Goal: Complete Application Form: Complete application form

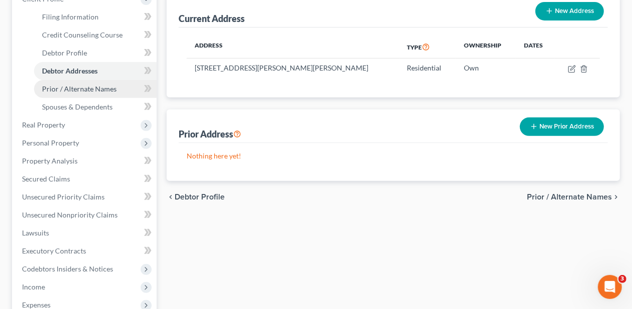
scroll to position [150, 0]
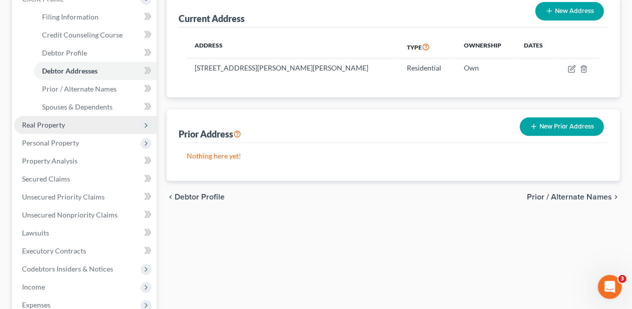
click at [85, 123] on span "Real Property" at bounding box center [85, 125] width 143 height 18
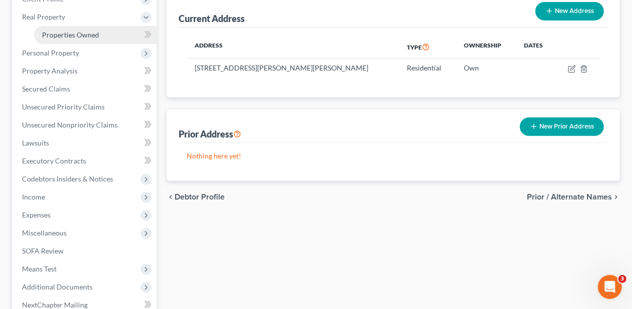
click at [94, 31] on span "Properties Owned" at bounding box center [70, 35] width 57 height 9
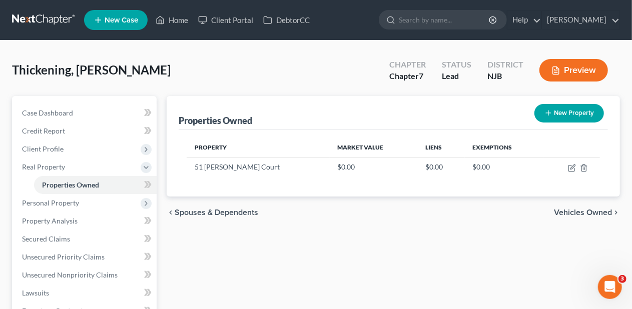
scroll to position [50, 0]
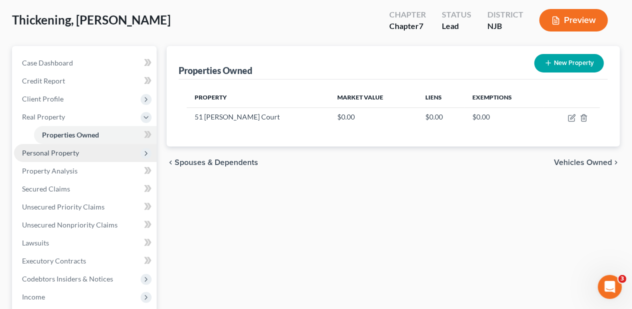
click at [83, 152] on span "Personal Property" at bounding box center [85, 153] width 143 height 18
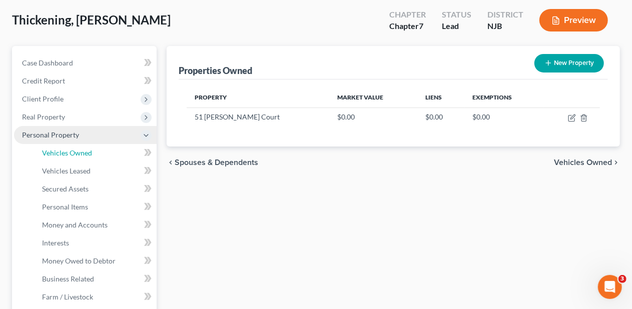
click at [83, 152] on span "Vehicles Owned" at bounding box center [67, 153] width 50 height 9
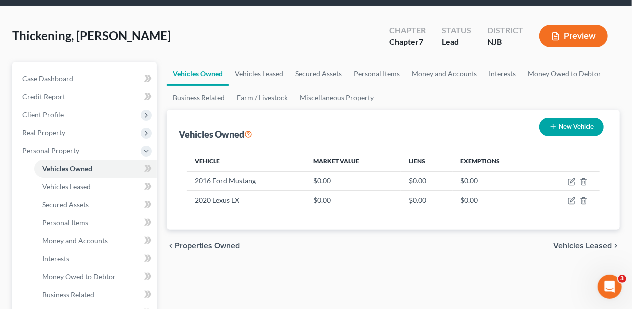
scroll to position [100, 0]
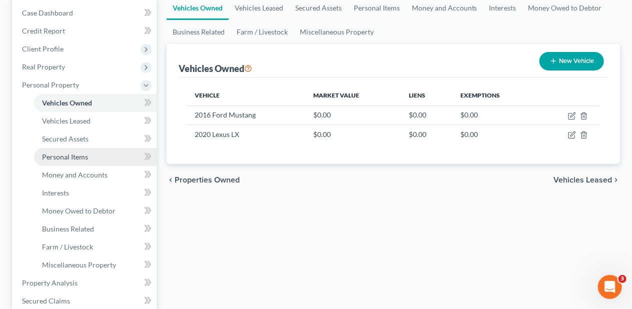
click at [128, 156] on link "Personal Items" at bounding box center [95, 157] width 123 height 18
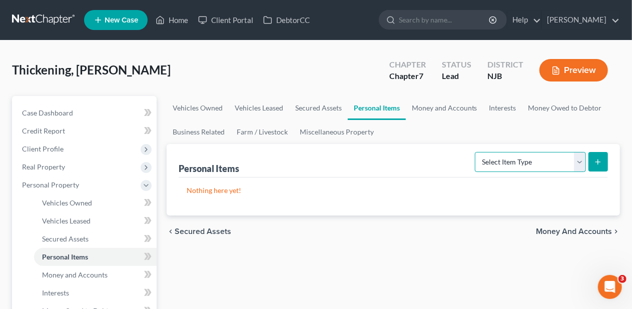
click at [581, 159] on select "Select Item Type Clothing Collectibles Of Value Electronics Firearms Household …" at bounding box center [530, 162] width 111 height 20
select select "clothing"
click at [477, 152] on select "Select Item Type Clothing Collectibles Of Value Electronics Firearms Household …" at bounding box center [530, 162] width 111 height 20
click at [602, 165] on icon "submit" at bounding box center [598, 162] width 8 height 8
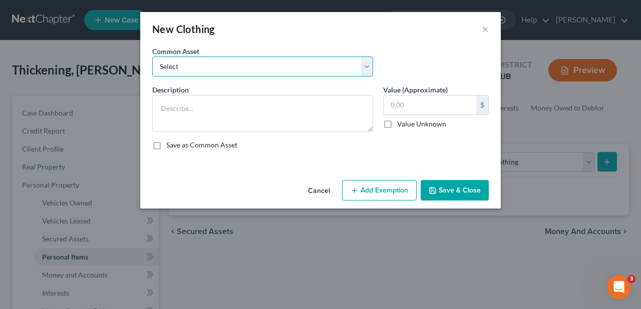
click at [364, 69] on select "Select Miscellaneous wearing apparel" at bounding box center [262, 67] width 221 height 20
select select "0"
click at [152, 57] on select "Select Miscellaneous wearing apparel" at bounding box center [262, 67] width 221 height 20
type textarea "Miscellaneous wearing apparel"
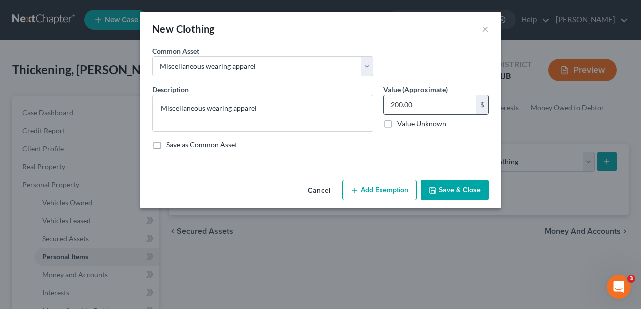
click at [407, 105] on input "200.00" at bounding box center [429, 105] width 93 height 19
type input "500.00"
click at [381, 185] on button "Add Exemption" at bounding box center [379, 190] width 75 height 21
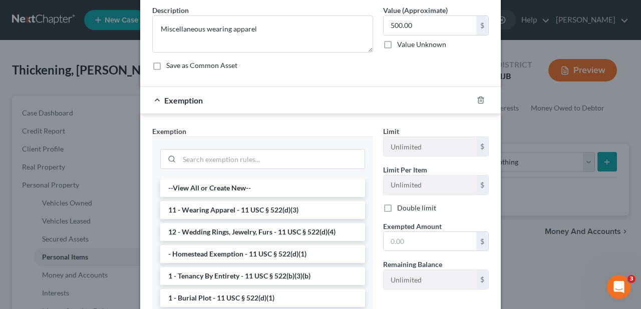
scroll to position [100, 0]
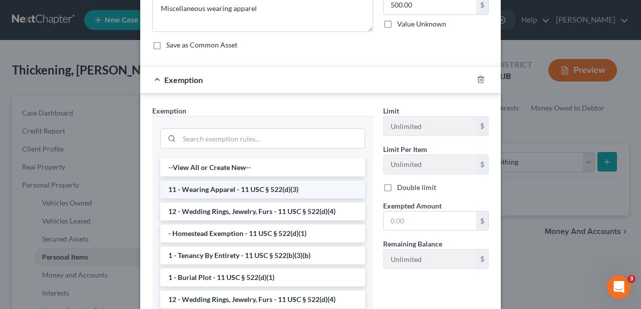
click at [242, 186] on li "11 - Wearing Apparel - 11 USC § 522(d)(3)" at bounding box center [262, 190] width 205 height 18
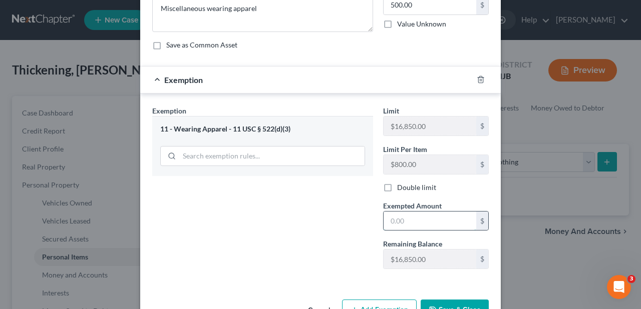
click at [383, 214] on input "text" at bounding box center [429, 221] width 93 height 19
type input "500.00"
click at [324, 251] on div "Exemption Set must be selected for CA. Exemption * 11 - Wearing Apparel - 11 US…" at bounding box center [262, 192] width 231 height 172
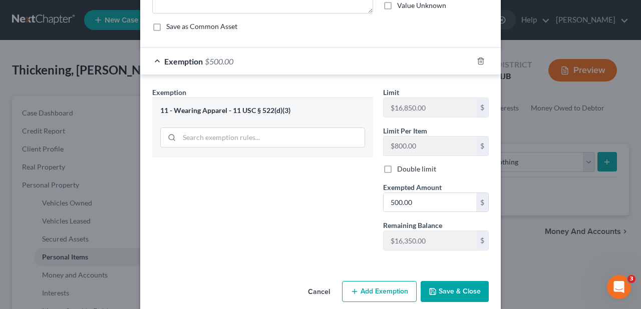
scroll to position [129, 0]
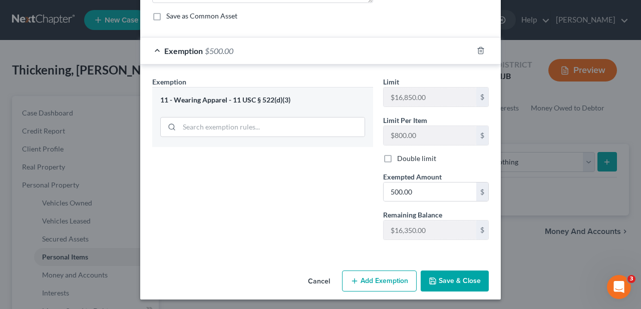
click at [464, 276] on button "Save & Close" at bounding box center [454, 281] width 68 height 21
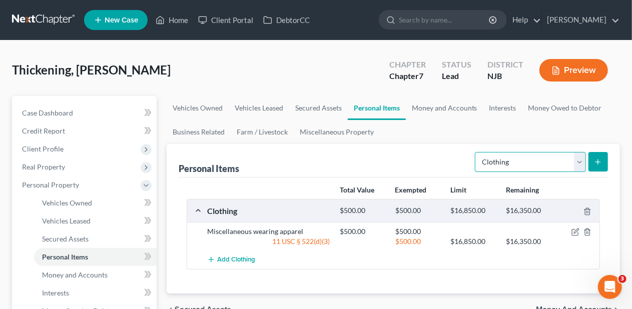
click at [579, 162] on select "Select Item Type Clothing Collectibles Of Value Electronics Firearms Household …" at bounding box center [530, 162] width 111 height 20
select select "household_goods"
click at [477, 152] on select "Select Item Type Clothing Collectibles Of Value Electronics Firearms Household …" at bounding box center [530, 162] width 111 height 20
click at [600, 160] on icon "submit" at bounding box center [598, 162] width 8 height 8
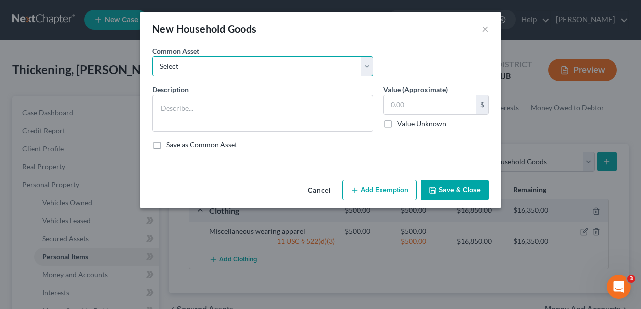
click at [367, 69] on select "Select Miscellaneous household goods Miscellaneous household goods and furnishi…" at bounding box center [262, 67] width 221 height 20
select select "1"
click at [152, 57] on select "Select Miscellaneous household goods Miscellaneous household goods and furnishi…" at bounding box center [262, 67] width 221 height 20
type textarea "Miscellaneous household goods and furnishings"
type input "3,500.00"
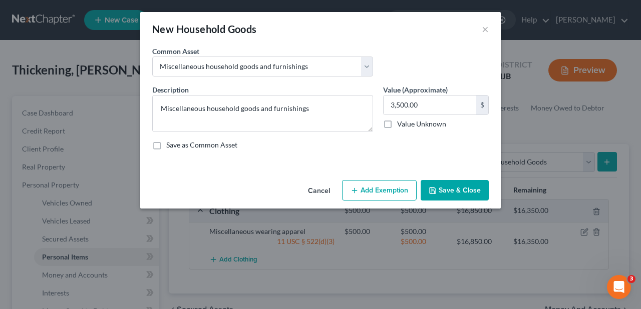
click at [376, 190] on button "Add Exemption" at bounding box center [379, 190] width 75 height 21
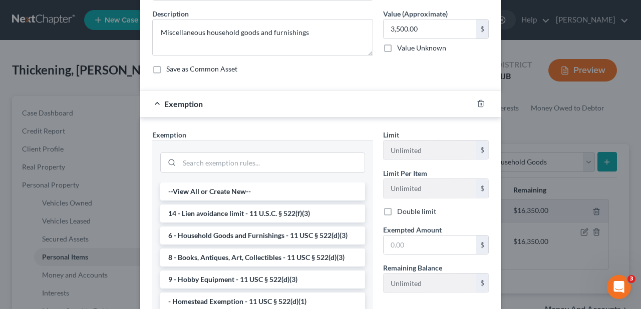
scroll to position [100, 0]
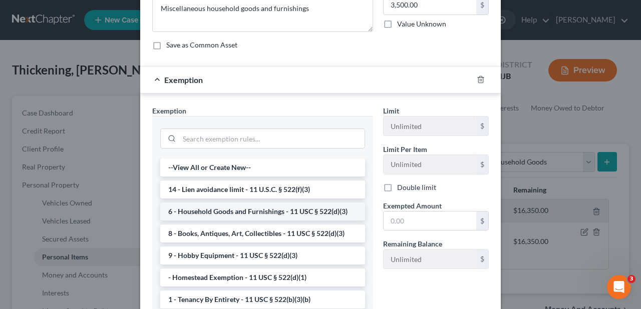
click at [295, 209] on li "6 - Household Goods and Furnishings - 11 USC § 522(d)(3)" at bounding box center [262, 212] width 205 height 18
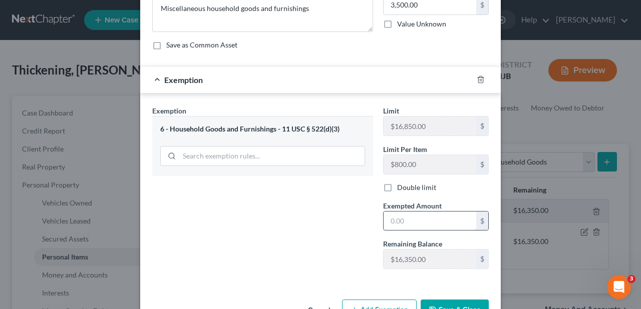
click at [385, 217] on input "text" at bounding box center [429, 221] width 93 height 19
type input "3,500.00"
click at [342, 209] on div "Exemption Set must be selected for CA. Exemption * 6 - Household Goods and Furn…" at bounding box center [262, 192] width 231 height 172
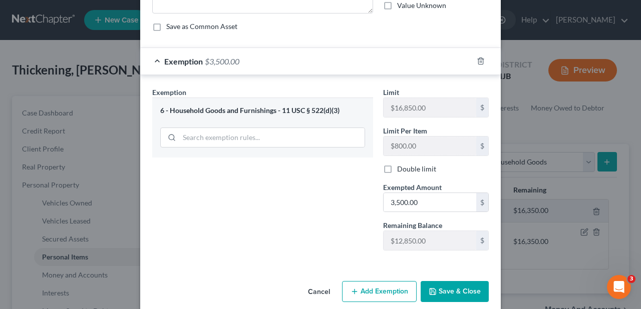
scroll to position [129, 0]
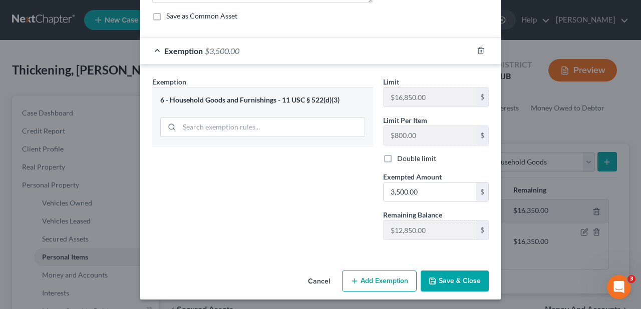
click at [457, 278] on button "Save & Close" at bounding box center [454, 281] width 68 height 21
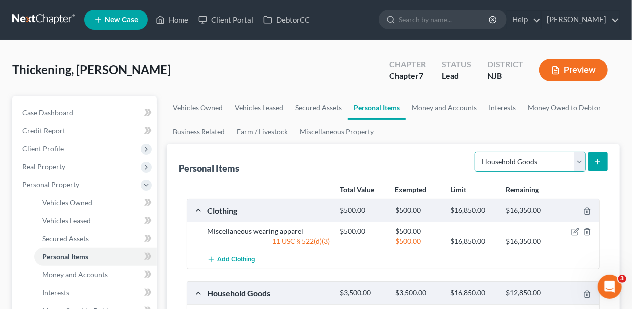
click at [580, 160] on select "Select Item Type Clothing Collectibles Of Value Electronics Firearms Household …" at bounding box center [530, 162] width 111 height 20
select select "jewelry"
click at [477, 152] on select "Select Item Type Clothing Collectibles Of Value Electronics Firearms Household …" at bounding box center [530, 162] width 111 height 20
click at [605, 157] on button "submit" at bounding box center [599, 162] width 20 height 20
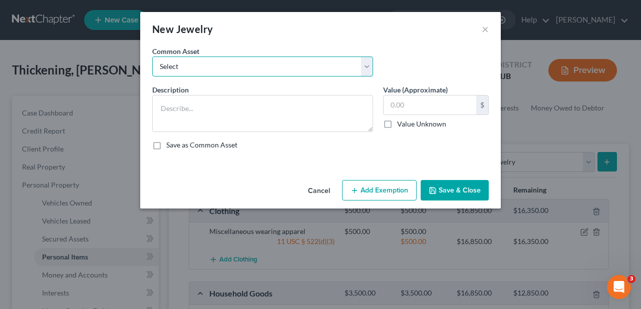
click at [369, 68] on select "Select Miscellaneous jewelry" at bounding box center [262, 67] width 221 height 20
select select "0"
click at [152, 57] on select "Select Miscellaneous jewelry" at bounding box center [262, 67] width 221 height 20
type textarea "Miscellaneous jewelry"
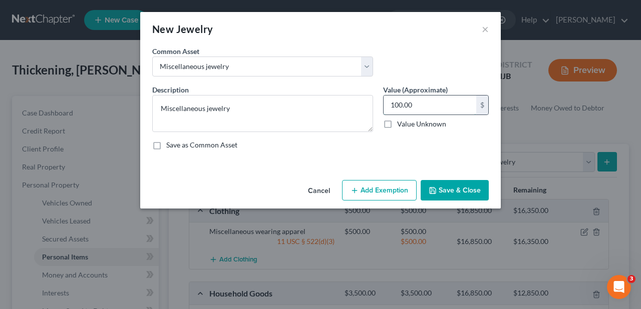
click at [396, 103] on input "100.00" at bounding box center [429, 105] width 93 height 19
type input "500"
click at [370, 184] on button "Add Exemption" at bounding box center [379, 190] width 75 height 21
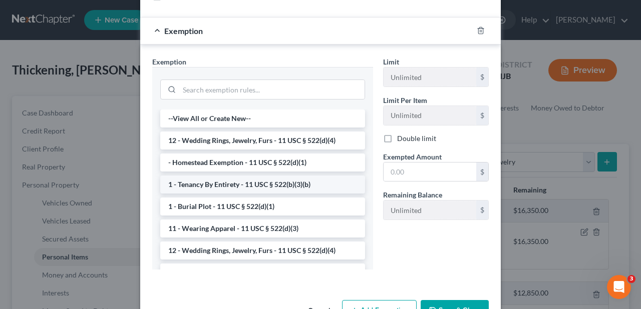
scroll to position [150, 0]
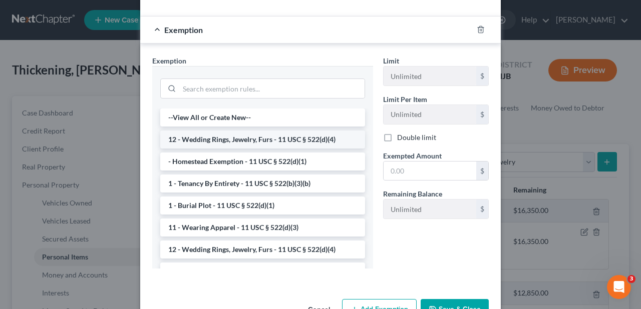
click at [281, 134] on li "12 - Wedding Rings, Jewelry, Furs - 11 USC § 522(d)(4)" at bounding box center [262, 140] width 205 height 18
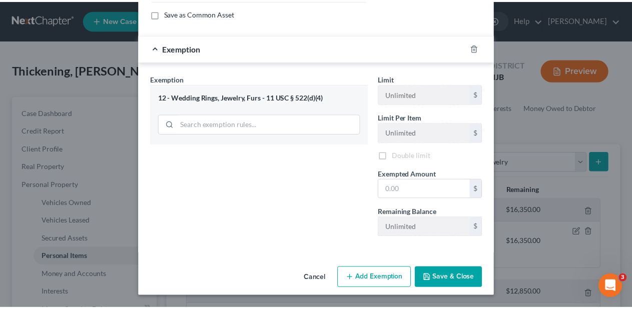
scroll to position [129, 0]
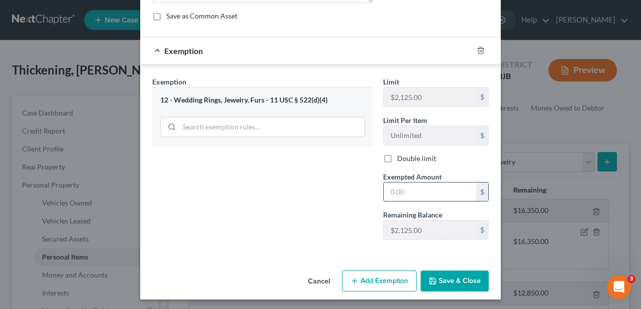
click at [389, 188] on input "text" at bounding box center [429, 192] width 93 height 19
type input "500"
click at [343, 222] on div "Exemption Set must be selected for CA. Exemption * 12 - Wedding Rings, Jewelry,…" at bounding box center [262, 163] width 231 height 172
click at [454, 280] on button "Save & Close" at bounding box center [454, 281] width 68 height 21
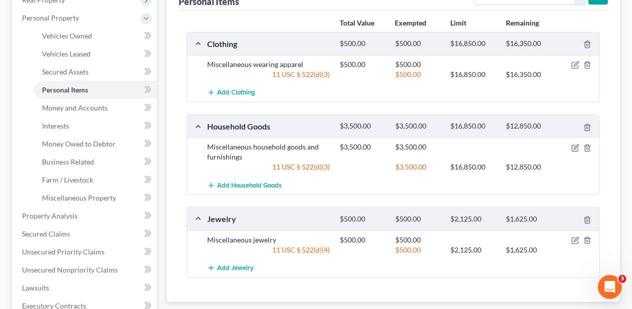
scroll to position [200, 0]
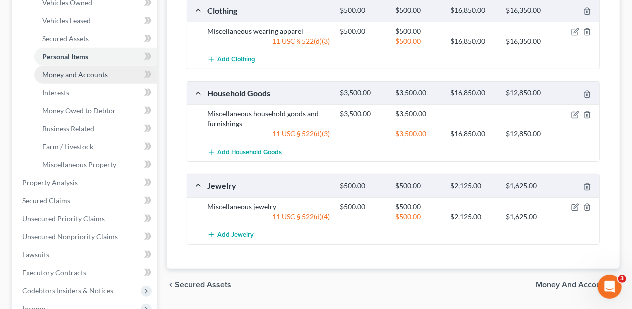
click at [110, 71] on link "Money and Accounts" at bounding box center [95, 75] width 123 height 18
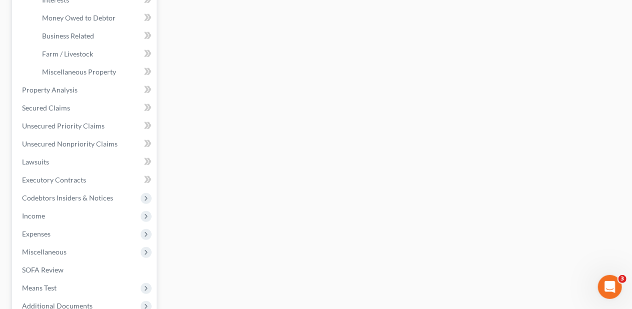
scroll to position [300, 0]
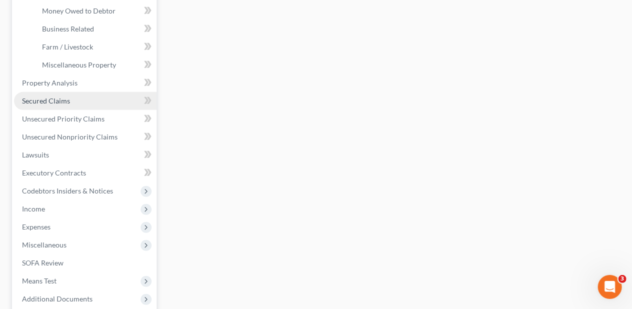
click at [94, 94] on link "Secured Claims" at bounding box center [85, 101] width 143 height 18
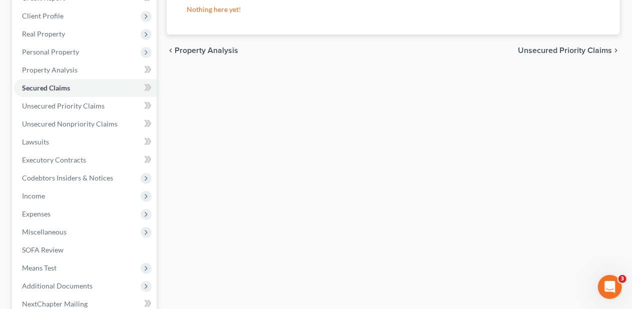
scroll to position [150, 0]
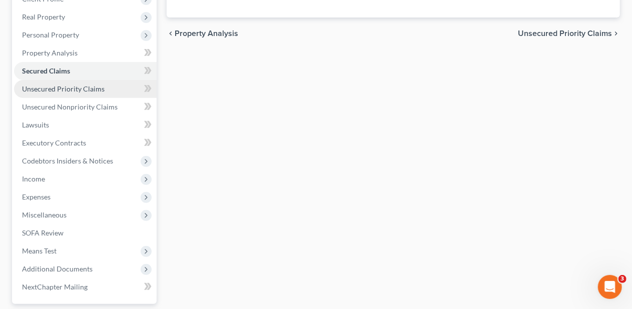
click at [91, 91] on span "Unsecured Priority Claims" at bounding box center [63, 89] width 83 height 9
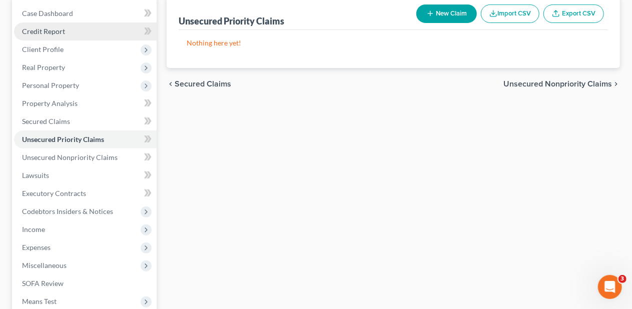
scroll to position [150, 0]
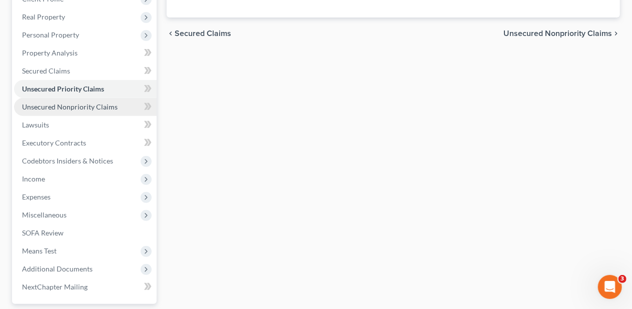
click at [107, 108] on span "Unsecured Nonpriority Claims" at bounding box center [70, 107] width 96 height 9
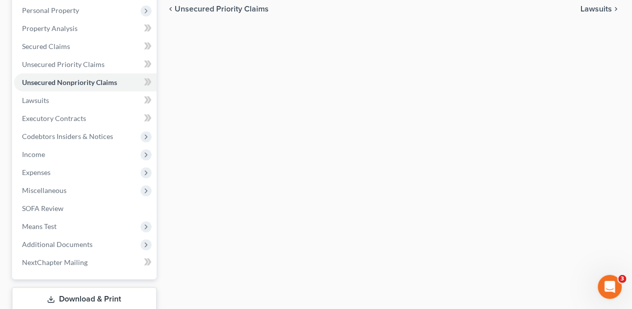
scroll to position [200, 0]
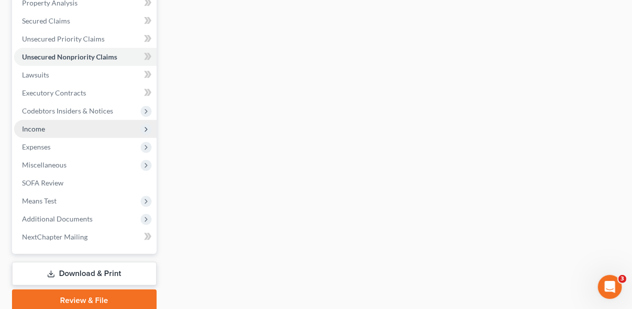
click at [122, 129] on span "Income" at bounding box center [85, 129] width 143 height 18
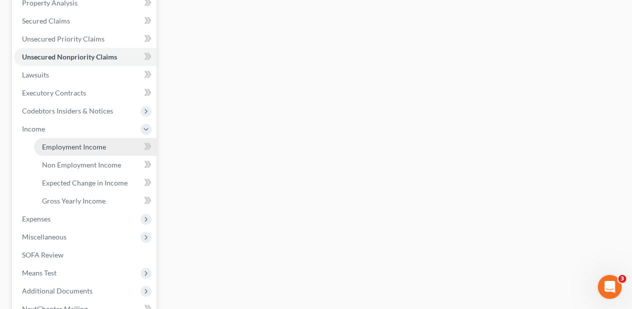
click at [118, 148] on link "Employment Income" at bounding box center [95, 147] width 123 height 18
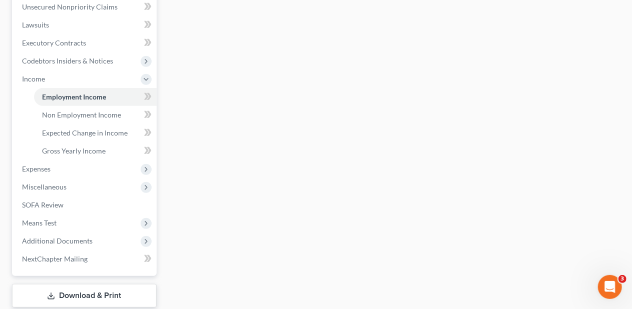
scroll to position [300, 0]
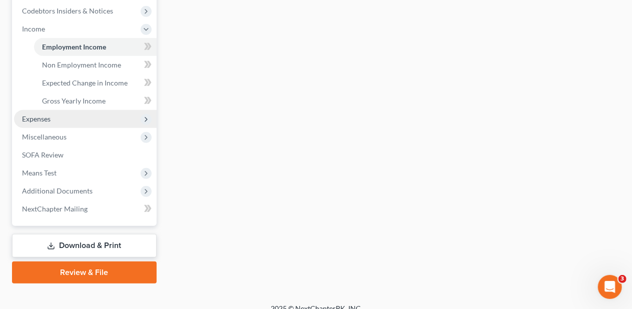
click at [92, 120] on span "Expenses" at bounding box center [85, 119] width 143 height 18
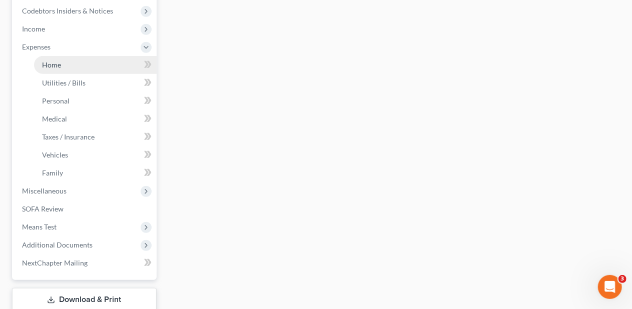
click at [97, 64] on link "Home" at bounding box center [95, 65] width 123 height 18
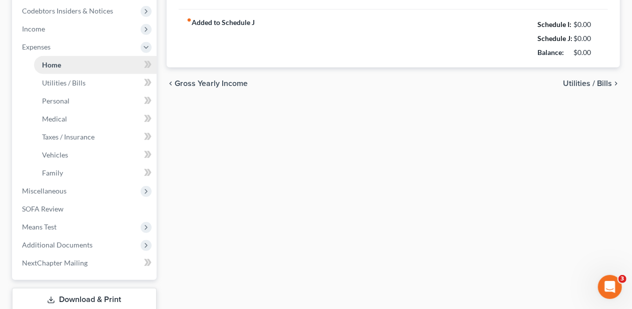
type input "3,033.00"
type input "0.00"
radio input "true"
type input "0.00"
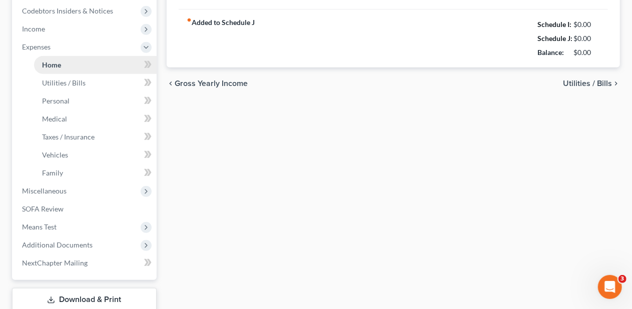
type input "420.00"
type input "0.00"
type input "150.00"
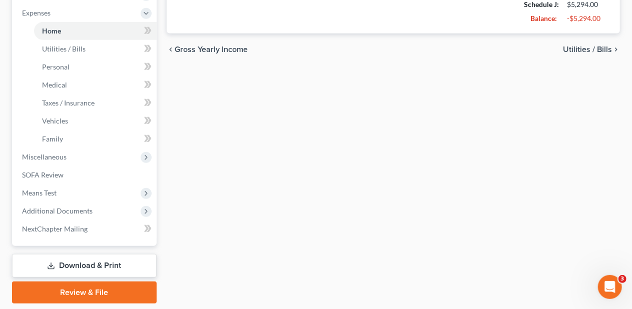
scroll to position [350, 0]
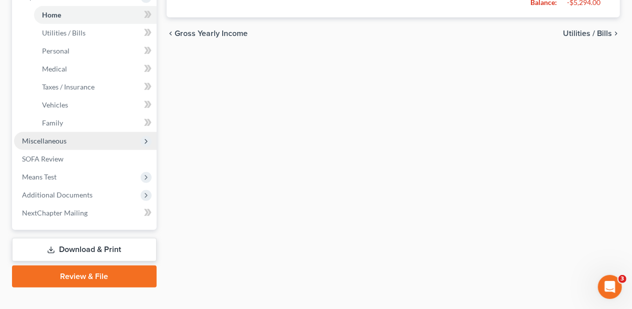
click at [109, 141] on span "Miscellaneous" at bounding box center [85, 141] width 143 height 18
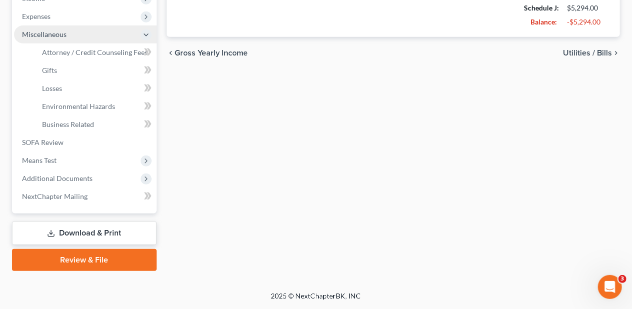
scroll to position [329, 0]
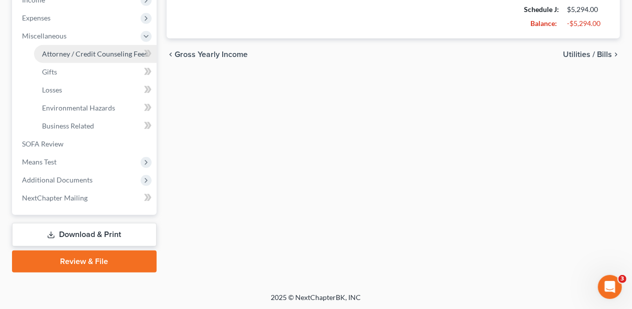
click at [116, 53] on span "Attorney / Credit Counseling Fees" at bounding box center [95, 54] width 106 height 9
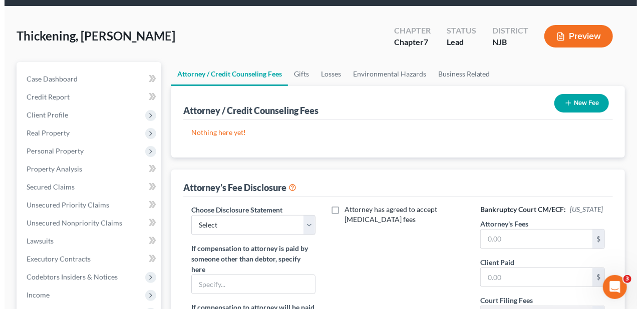
scroll to position [50, 0]
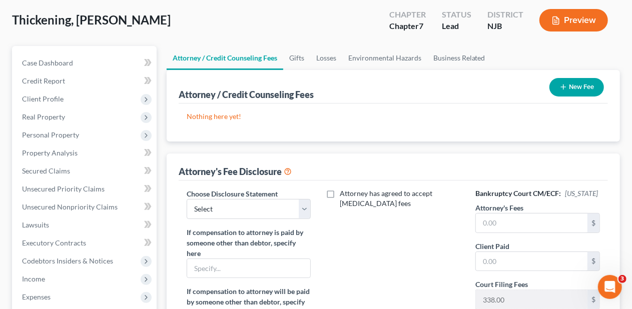
click at [578, 85] on button "New Fee" at bounding box center [577, 87] width 55 height 19
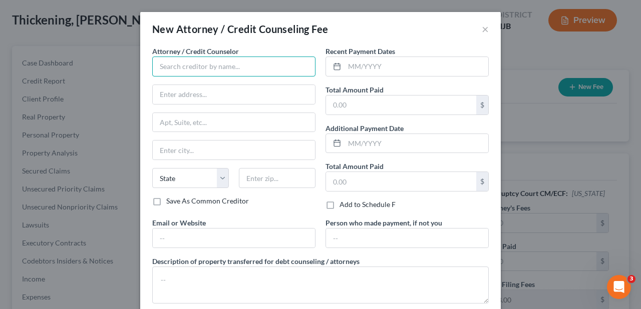
click at [170, 67] on input "text" at bounding box center [233, 67] width 163 height 20
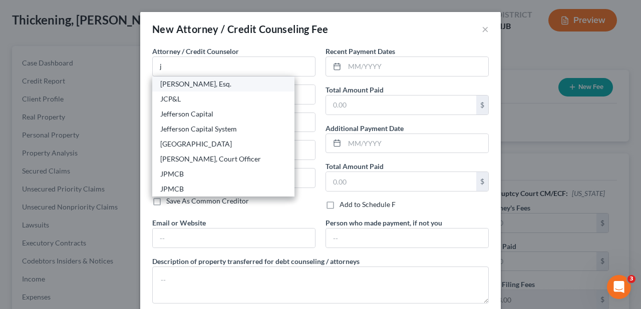
click at [199, 84] on div "[PERSON_NAME], Esq." at bounding box center [223, 84] width 126 height 10
type input "[PERSON_NAME], Esq."
type input "[STREET_ADDRESS][PERSON_NAME]"
type input "Suite 206"
type input "[GEOGRAPHIC_DATA]"
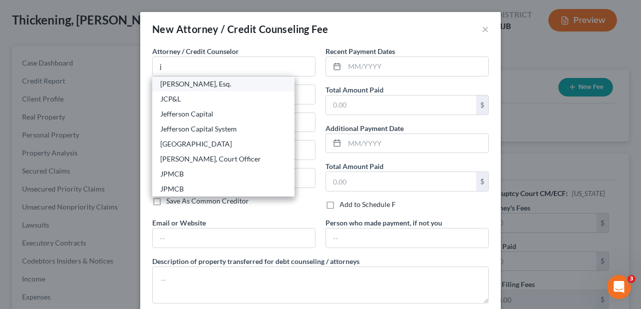
select select "33"
type input "07719"
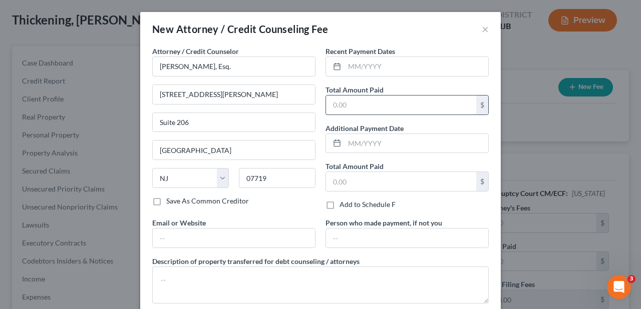
click at [331, 103] on input "text" at bounding box center [401, 105] width 150 height 19
type input "2,500"
click at [298, 202] on div "Save As Common Creditor" at bounding box center [233, 201] width 163 height 10
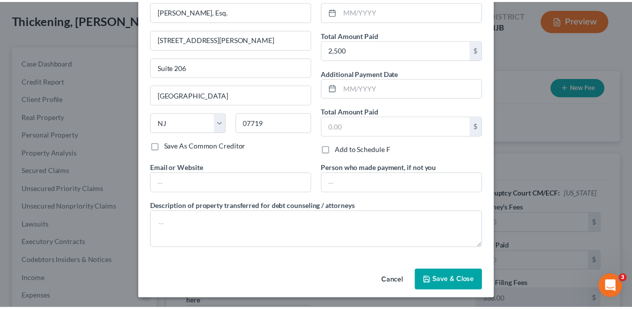
scroll to position [55, 0]
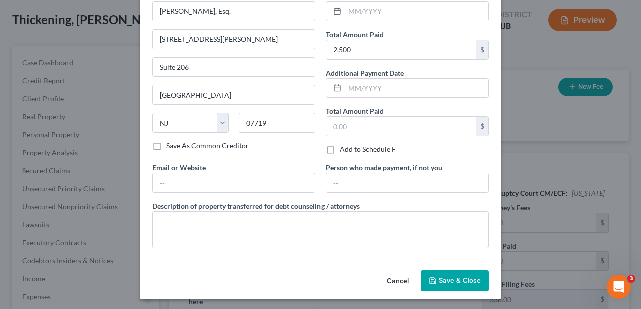
click at [447, 279] on span "Save & Close" at bounding box center [459, 281] width 42 height 9
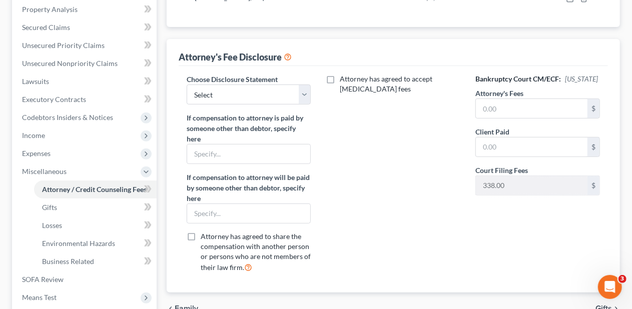
scroll to position [200, 0]
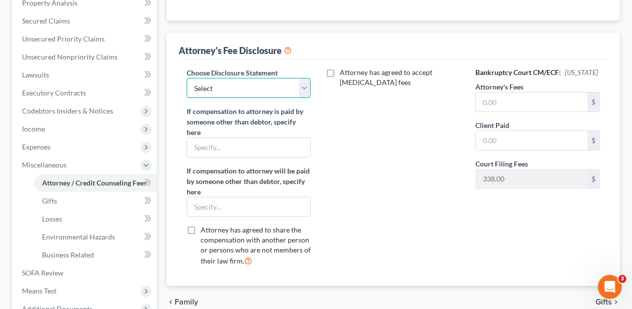
click at [301, 87] on select "Select Attorney Attorney" at bounding box center [249, 88] width 125 height 20
select select "0"
click at [187, 78] on select "Select Attorney Attorney" at bounding box center [249, 88] width 125 height 20
click at [398, 124] on div "Attorney has agreed to accept [MEDICAL_DATA] fees" at bounding box center [393, 171] width 145 height 207
click at [486, 99] on input "text" at bounding box center [532, 102] width 112 height 19
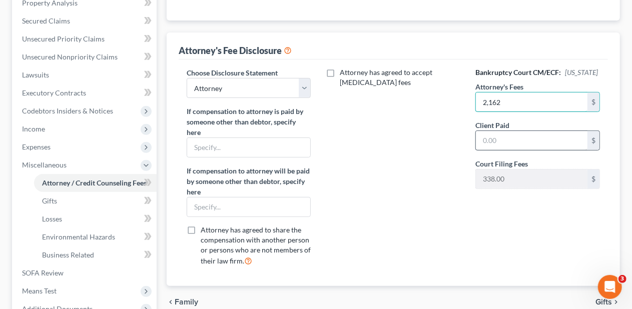
type input "2,162"
click at [491, 138] on input "text" at bounding box center [532, 140] width 112 height 19
type input "2,162"
click at [392, 179] on div "Attorney has agreed to accept [MEDICAL_DATA] fees" at bounding box center [393, 171] width 145 height 207
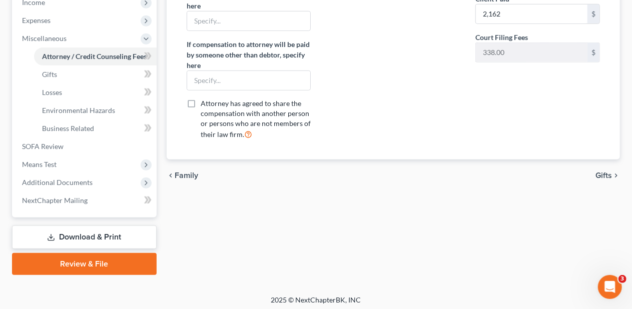
scroll to position [329, 0]
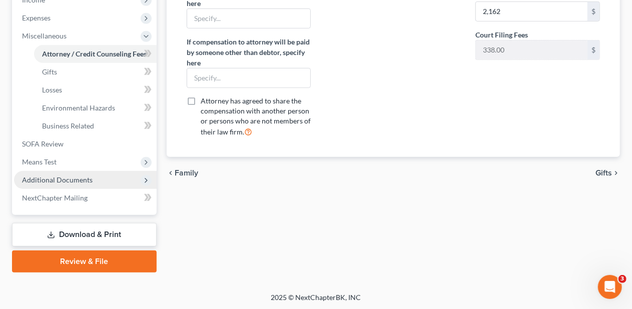
click at [93, 177] on span "Additional Documents" at bounding box center [85, 180] width 143 height 18
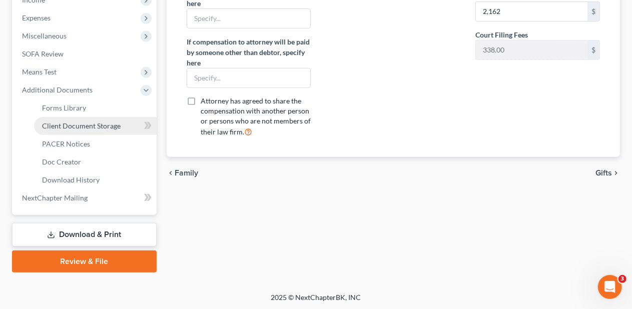
click at [104, 127] on span "Client Document Storage" at bounding box center [81, 126] width 79 height 9
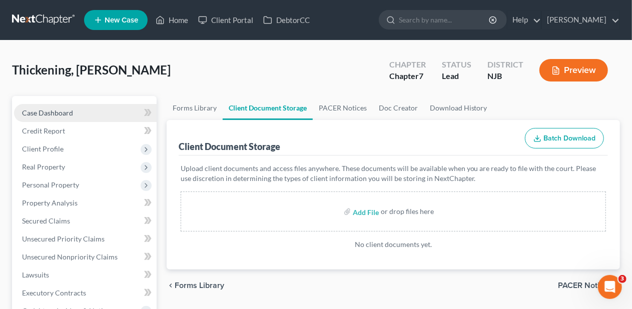
click at [97, 111] on link "Case Dashboard" at bounding box center [85, 113] width 143 height 18
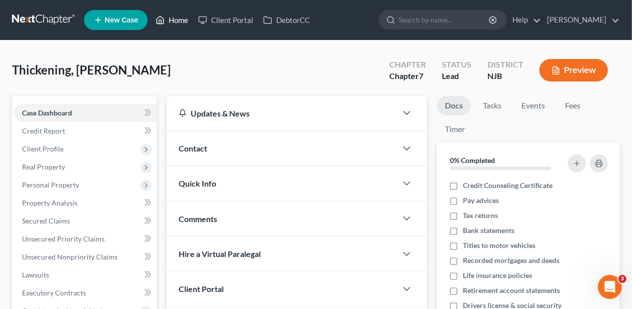
click at [176, 20] on link "Home" at bounding box center [172, 20] width 43 height 18
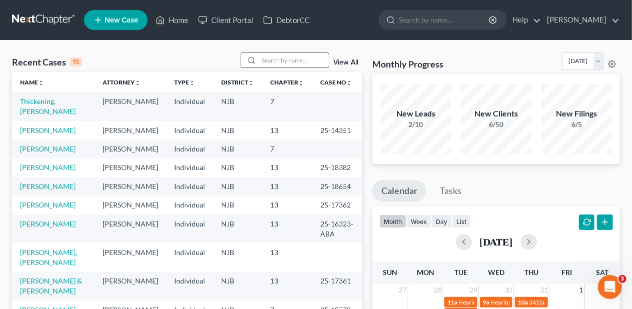
click at [264, 59] on input "search" at bounding box center [294, 60] width 70 height 15
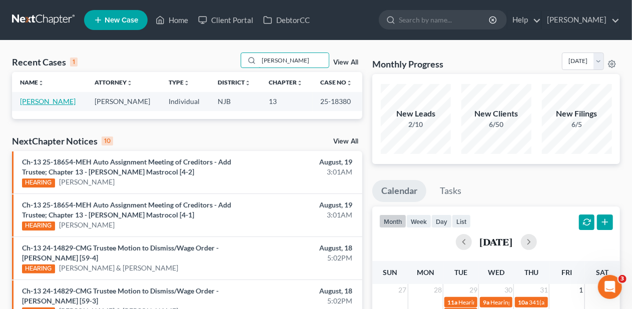
type input "[PERSON_NAME]"
click at [73, 100] on link "[PERSON_NAME]" at bounding box center [48, 101] width 56 height 9
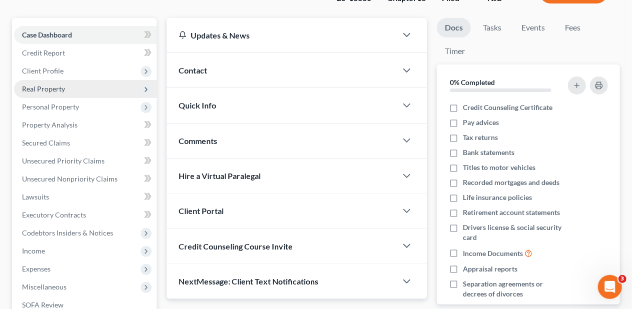
scroll to position [100, 0]
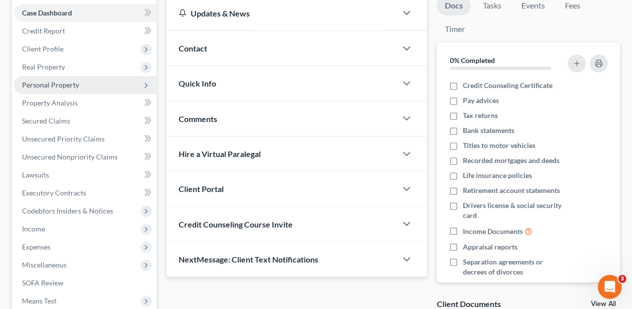
click at [74, 83] on span "Personal Property" at bounding box center [50, 85] width 57 height 9
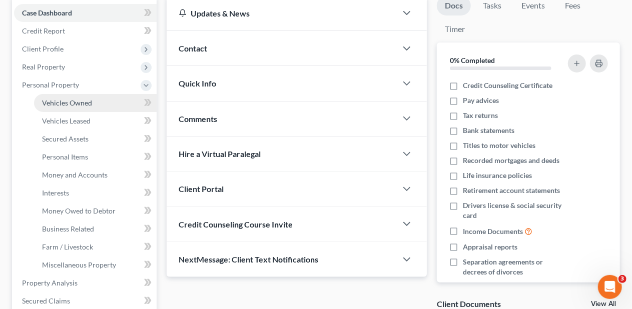
click at [89, 102] on span "Vehicles Owned" at bounding box center [67, 103] width 50 height 9
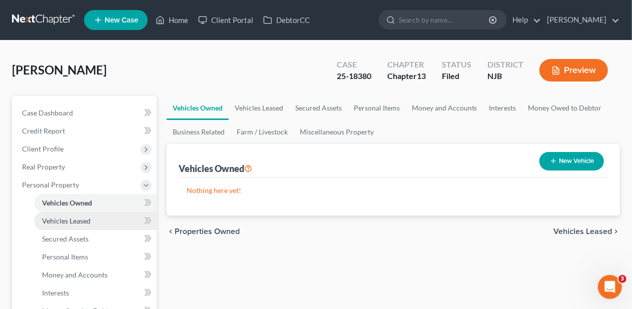
click at [103, 218] on link "Vehicles Leased" at bounding box center [95, 221] width 123 height 18
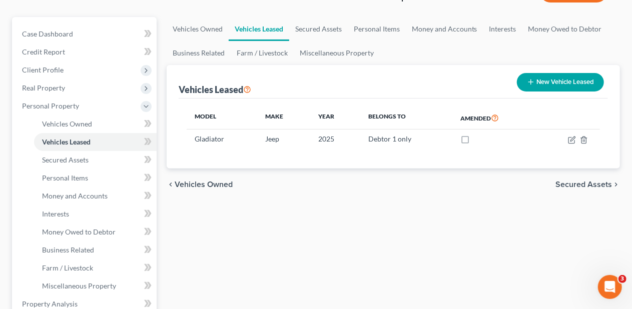
scroll to position [100, 0]
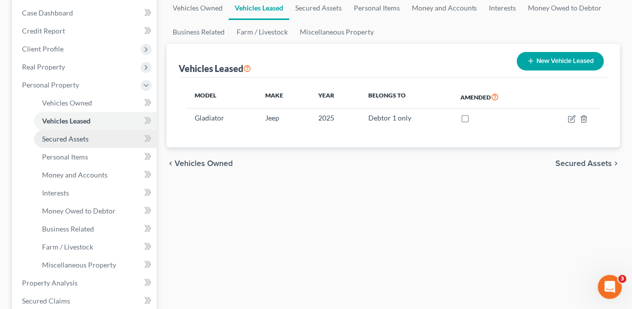
click at [97, 138] on link "Secured Assets" at bounding box center [95, 139] width 123 height 18
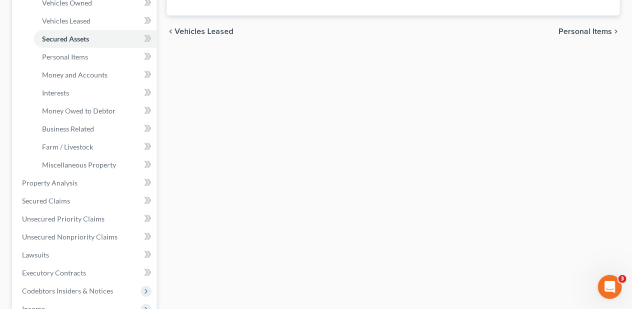
scroll to position [250, 0]
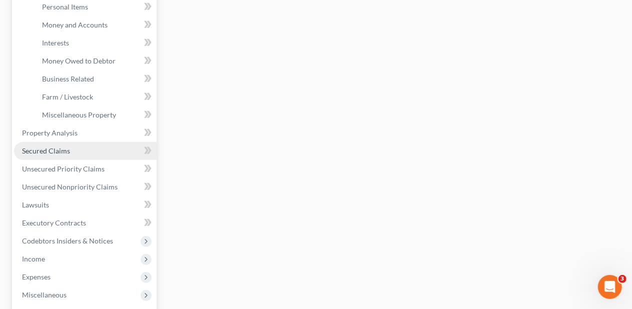
click at [91, 151] on link "Secured Claims" at bounding box center [85, 151] width 143 height 18
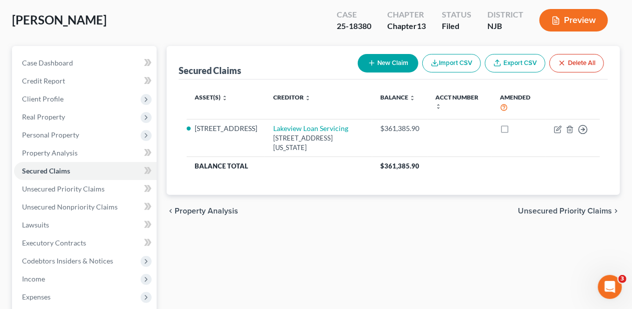
scroll to position [100, 0]
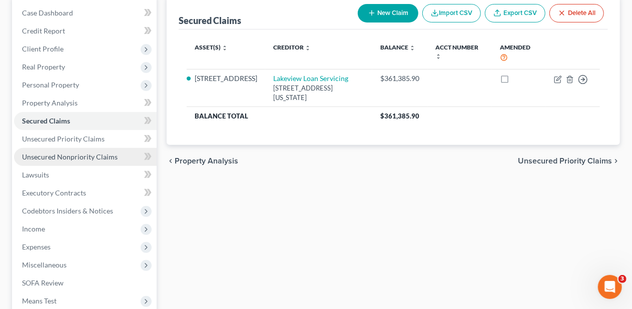
click at [90, 154] on span "Unsecured Nonpriority Claims" at bounding box center [70, 157] width 96 height 9
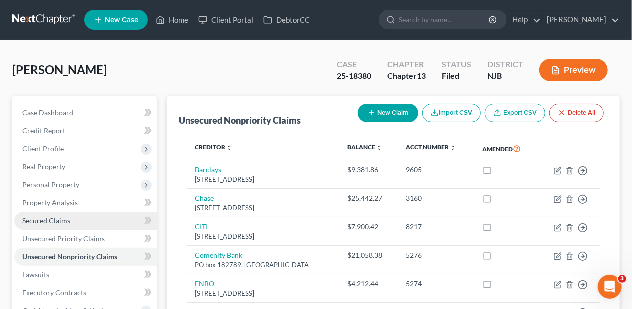
click at [83, 217] on link "Secured Claims" at bounding box center [85, 221] width 143 height 18
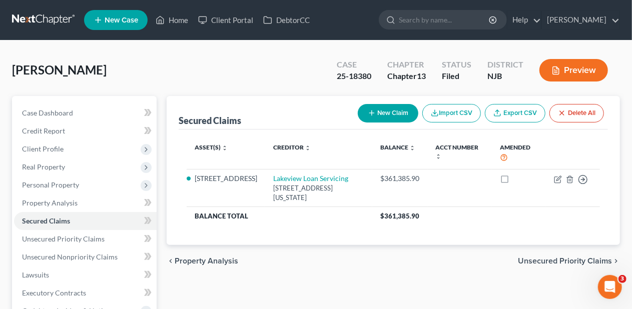
click at [169, 183] on div "Secured Claims New Claim Import CSV Export CSV Delete All Asset(s) expand_more …" at bounding box center [394, 170] width 454 height 149
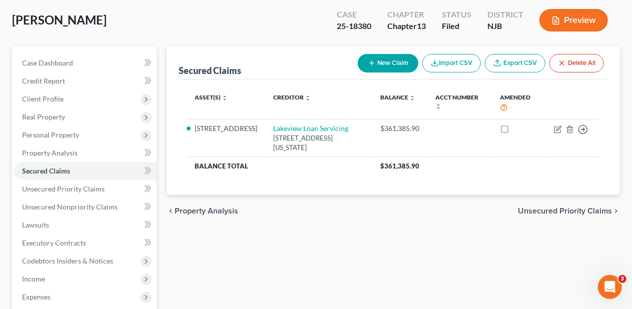
scroll to position [100, 0]
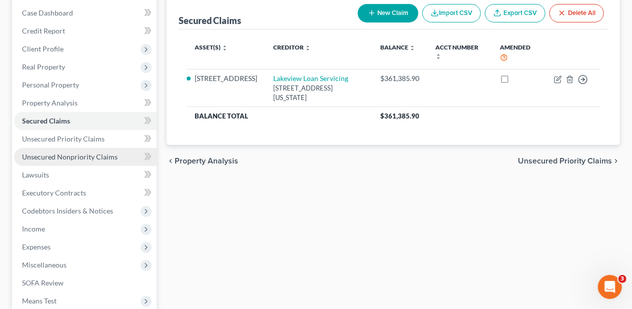
click at [95, 153] on span "Unsecured Nonpriority Claims" at bounding box center [70, 157] width 96 height 9
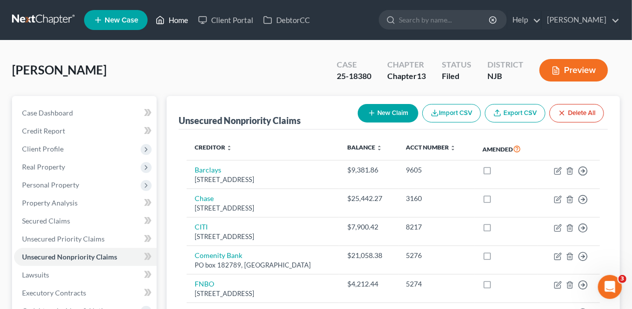
click at [181, 20] on link "Home" at bounding box center [172, 20] width 43 height 18
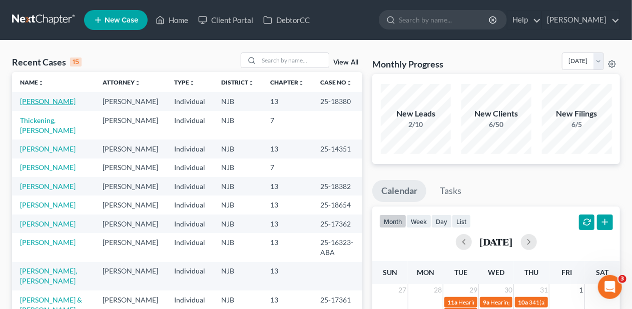
click at [36, 103] on link "[PERSON_NAME]" at bounding box center [48, 101] width 56 height 9
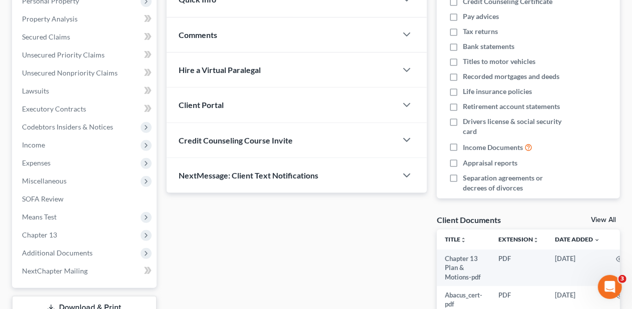
scroll to position [200, 0]
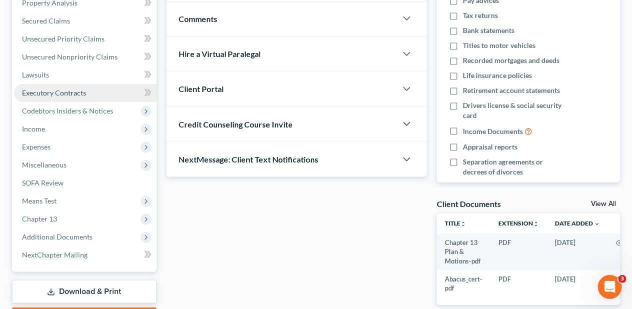
click at [92, 90] on link "Executory Contracts" at bounding box center [85, 93] width 143 height 18
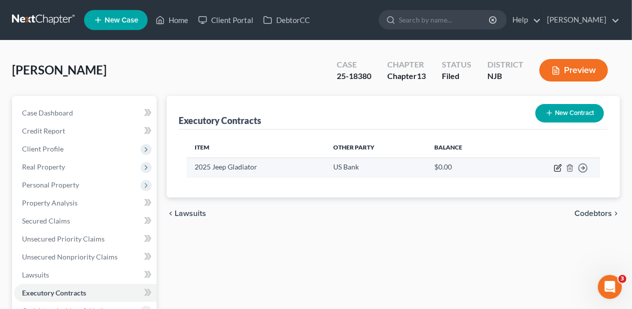
click at [558, 167] on icon "button" at bounding box center [559, 167] width 5 height 5
select select "3"
select select "0"
select select "1"
select select "0"
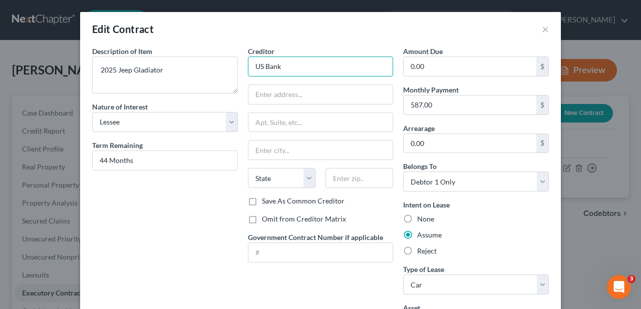
click at [284, 62] on input "US Bank" at bounding box center [321, 67] width 146 height 20
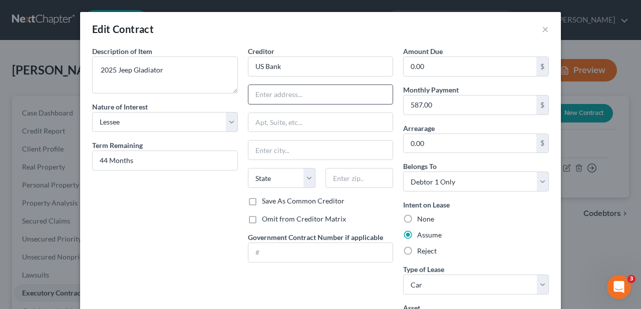
click at [248, 95] on input "text" at bounding box center [320, 94] width 145 height 19
click at [212, 203] on div "Description of non-residential real property * Description of Item * 2025 Jeep …" at bounding box center [165, 193] width 156 height 295
click at [542, 31] on button "×" at bounding box center [545, 29] width 7 height 12
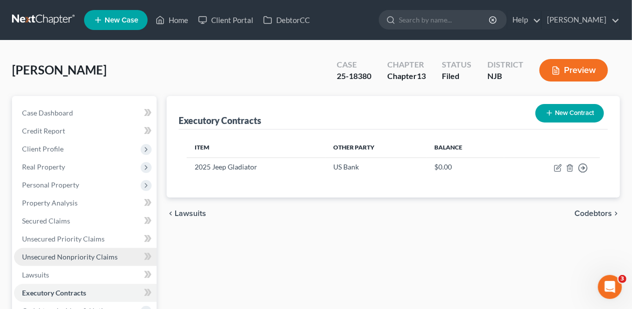
click at [100, 254] on span "Unsecured Nonpriority Claims" at bounding box center [70, 257] width 96 height 9
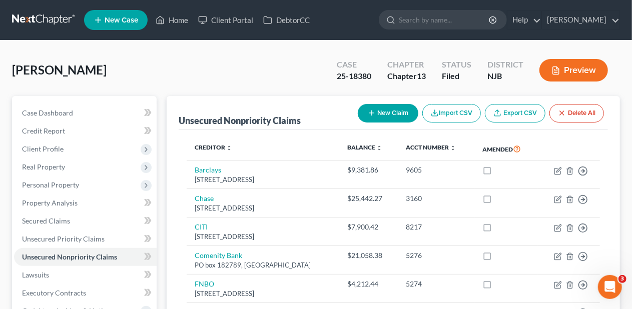
click at [392, 111] on button "New Claim" at bounding box center [388, 113] width 61 height 19
select select "0"
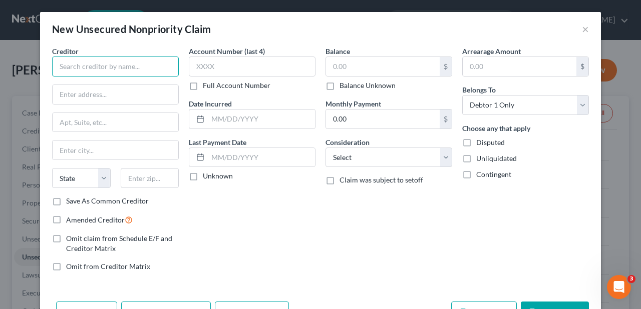
click at [72, 62] on input "text" at bounding box center [115, 67] width 127 height 20
type input "U"
click at [298, 210] on div "Account Number (last 4) Full Account Number Date Incurred Last Payment Date Unk…" at bounding box center [252, 163] width 137 height 234
click at [582, 27] on button "×" at bounding box center [585, 29] width 7 height 12
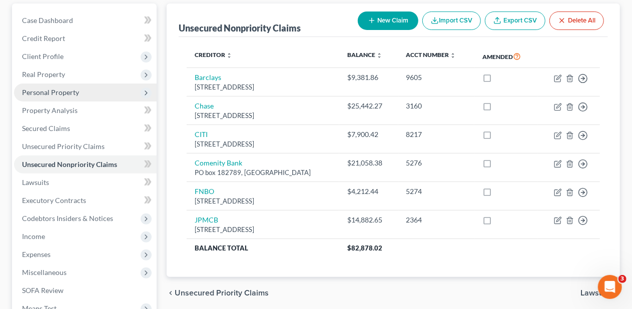
scroll to position [100, 0]
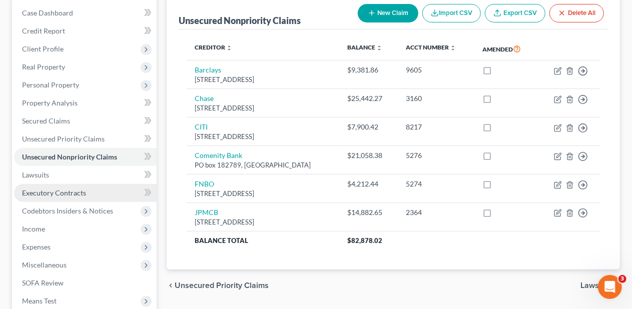
click at [90, 191] on link "Executory Contracts" at bounding box center [85, 193] width 143 height 18
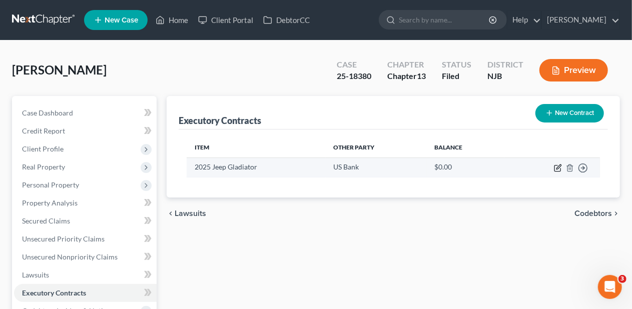
click at [559, 165] on icon "button" at bounding box center [558, 168] width 8 height 8
select select "3"
select select "0"
select select "1"
select select "0"
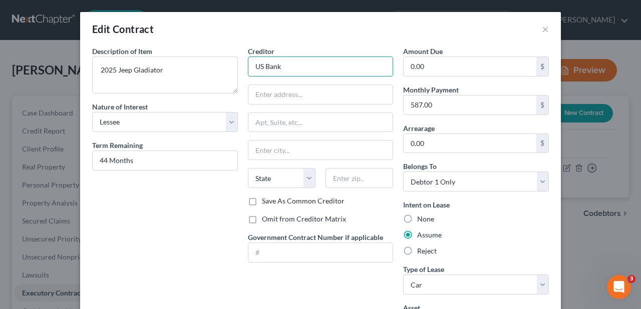
click at [286, 63] on input "US Bank" at bounding box center [321, 67] width 146 height 20
type input "US Bank Lease"
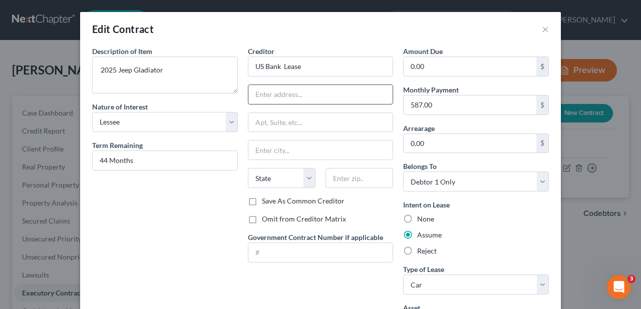
drag, startPoint x: 256, startPoint y: 96, endPoint x: 260, endPoint y: 91, distance: 6.4
click at [256, 96] on input "text" at bounding box center [320, 94] width 145 height 19
type input "PO Box 790117"
drag, startPoint x: 257, startPoint y: 148, endPoint x: 262, endPoint y: 147, distance: 5.0
click at [257, 148] on input "text" at bounding box center [320, 150] width 145 height 19
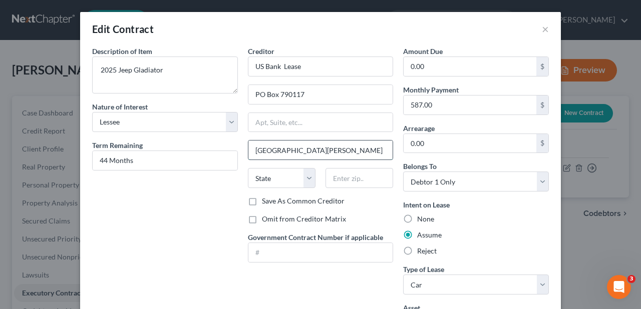
type input "[GEOGRAPHIC_DATA][PERSON_NAME]"
select select "26"
type input "63179"
type input "Saint Louis"
click at [223, 193] on div "Description of non-residential real property * Description of Item * 2025 Jeep …" at bounding box center [165, 193] width 156 height 295
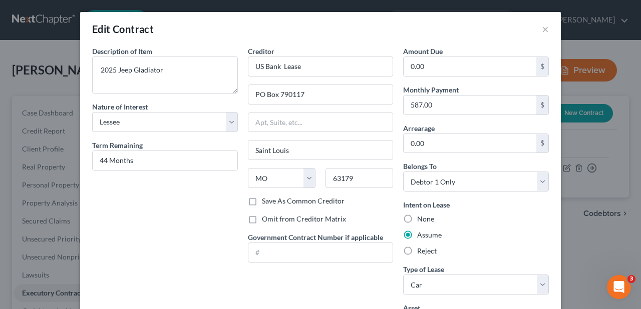
click at [262, 198] on label "Save As Common Creditor" at bounding box center [303, 201] width 83 height 10
click at [266, 198] on input "Save As Common Creditor" at bounding box center [269, 199] width 7 height 7
checkbox input "true"
click at [414, 63] on input "0.00" at bounding box center [469, 66] width 133 height 19
type input "5,000"
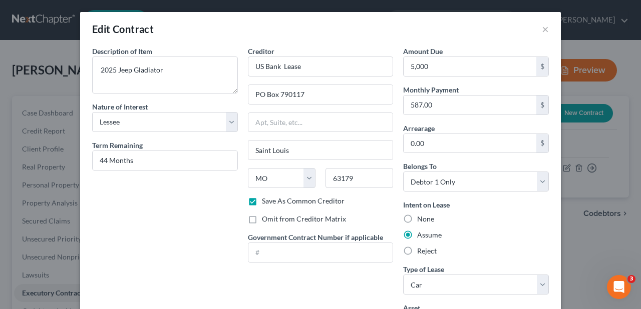
click at [178, 213] on div "Description of non-residential real property * Description of Item * 2025 Jeep …" at bounding box center [165, 193] width 156 height 295
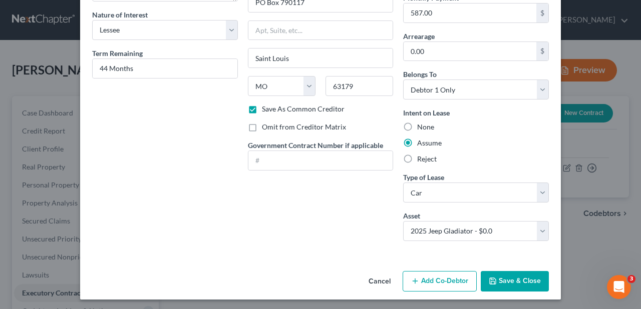
scroll to position [93, 0]
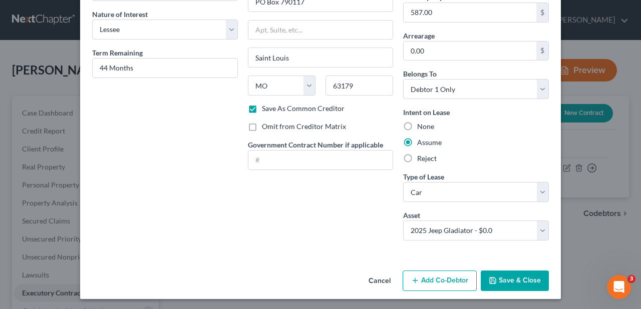
click at [504, 280] on button "Save & Close" at bounding box center [515, 281] width 68 height 21
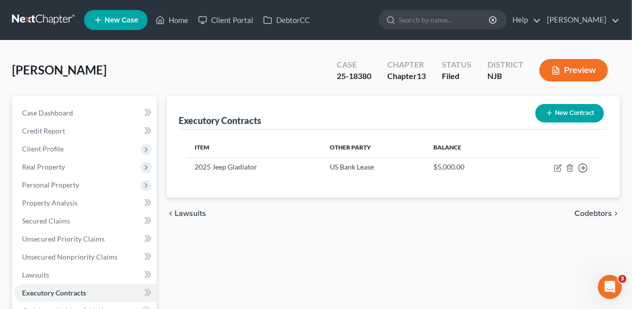
click at [567, 113] on button "New Contract" at bounding box center [570, 113] width 69 height 19
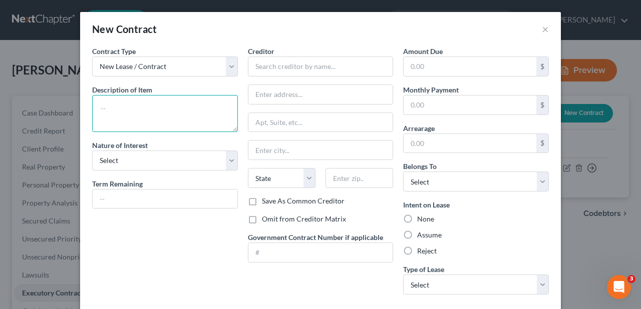
click at [130, 101] on textarea at bounding box center [165, 113] width 146 height 37
type textarea "2025 Tesla Y"
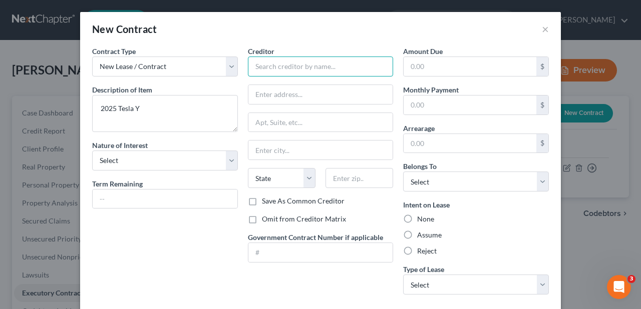
click at [252, 63] on input "text" at bounding box center [321, 67] width 146 height 20
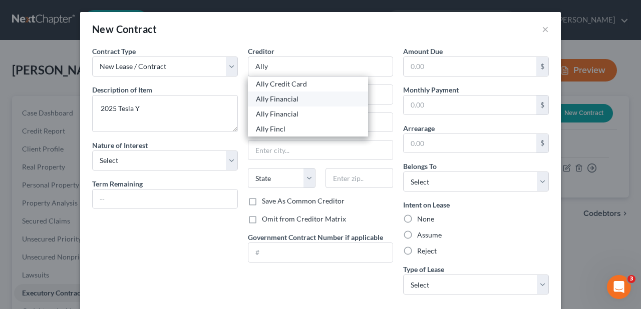
click at [275, 94] on div "Ally Financial" at bounding box center [308, 99] width 104 height 10
type input "Ally Financial"
type input "PO Box 380901"
type input "[GEOGRAPHIC_DATA]"
select select "24"
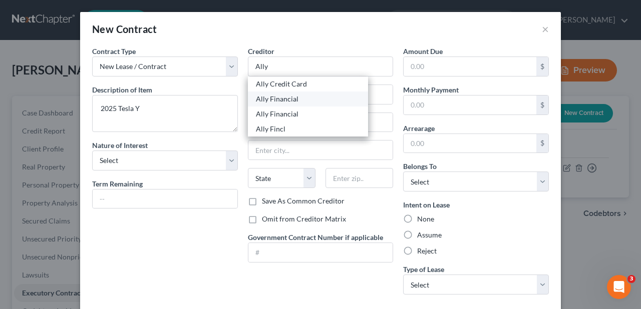
type input "55438"
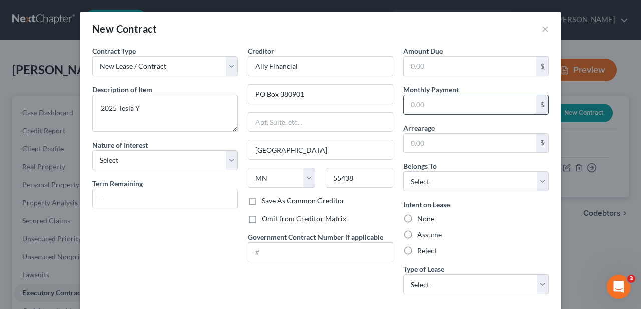
click at [421, 104] on input "text" at bounding box center [469, 105] width 133 height 19
type input "457.91"
click at [413, 65] on input "text" at bounding box center [469, 66] width 133 height 19
type input "14,167"
click at [180, 239] on div "Contract Type New Lease / Contract New Timeshare Description of non-residential…" at bounding box center [165, 174] width 156 height 257
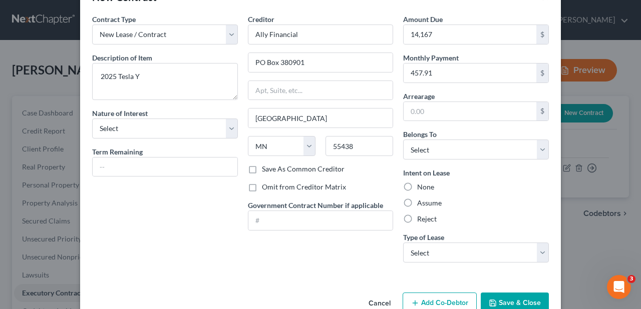
scroll to position [50, 0]
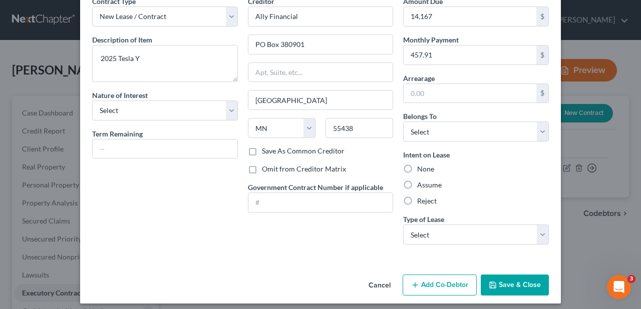
click at [417, 183] on label "Assume" at bounding box center [429, 185] width 25 height 10
click at [421, 183] on input "Assume" at bounding box center [424, 183] width 7 height 7
radio input "true"
click at [223, 112] on select "Select Purchaser Agent Lessor Lessee" at bounding box center [165, 111] width 146 height 20
select select "3"
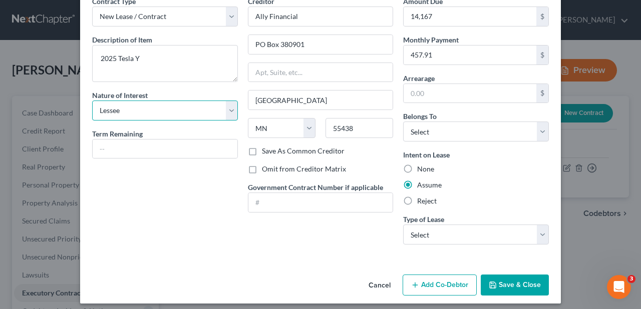
click at [92, 101] on select "Select Purchaser Agent Lessor Lessee" at bounding box center [165, 111] width 146 height 20
click at [163, 204] on div "Contract Type New Lease / Contract New Timeshare Description of non-residential…" at bounding box center [165, 124] width 156 height 257
click at [511, 280] on button "Save & Close" at bounding box center [515, 285] width 68 height 21
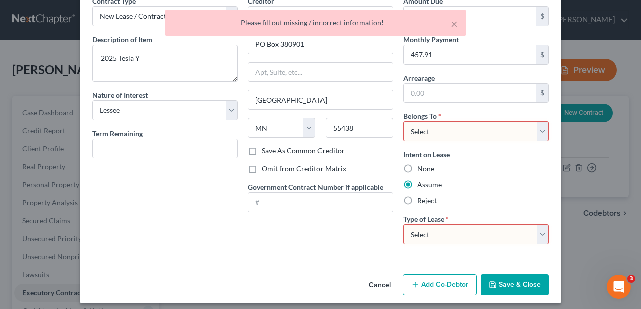
click at [201, 236] on div "Contract Type New Lease / Contract New Timeshare Description of non-residential…" at bounding box center [165, 124] width 156 height 257
click at [453, 23] on button "×" at bounding box center [454, 24] width 7 height 12
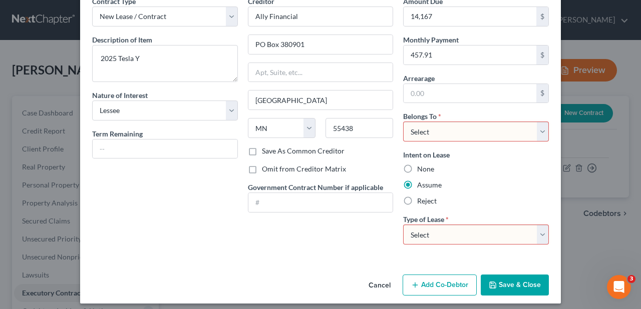
click at [539, 130] on select "Select Debtor 1 Only Debtor 2 Only Debtor 1 And Debtor 2 Only At Least One Of T…" at bounding box center [476, 132] width 146 height 20
select select "0"
click at [403, 122] on select "Select Debtor 1 Only Debtor 2 Only Debtor 1 And Debtor 2 Only At Least One Of T…" at bounding box center [476, 132] width 146 height 20
click at [536, 229] on select "Select Real Estate Car Other" at bounding box center [476, 235] width 146 height 20
select select "1"
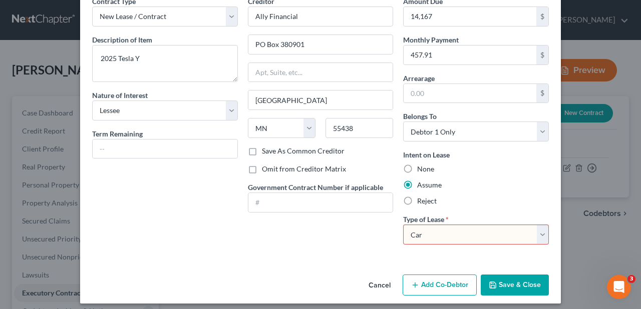
click at [403, 225] on select "Select Real Estate Car Other" at bounding box center [476, 235] width 146 height 20
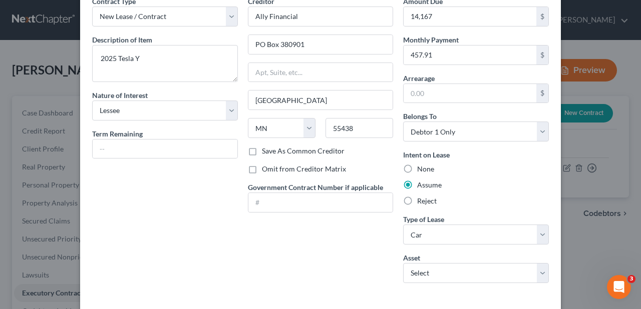
click at [224, 246] on div "Contract Type New Lease / Contract New Timeshare Description of non-residential…" at bounding box center [165, 143] width 156 height 295
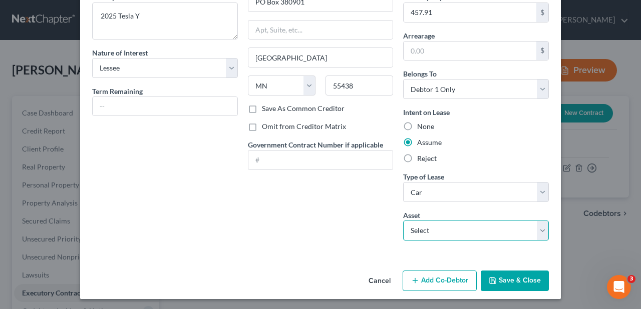
click at [538, 228] on select "Select 2025 Jeep Gladiator - $0.0" at bounding box center [476, 231] width 146 height 20
click at [538, 230] on select "Select 2025 Jeep Gladiator - $0.0" at bounding box center [476, 231] width 146 height 20
click at [289, 235] on div "Creditor * Ally Financial [GEOGRAPHIC_DATA][US_STATE] [GEOGRAPHIC_DATA] [GEOGRA…" at bounding box center [321, 100] width 156 height 295
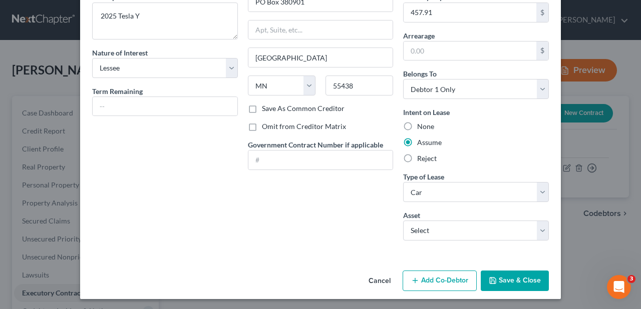
click at [520, 279] on button "Save & Close" at bounding box center [515, 281] width 68 height 21
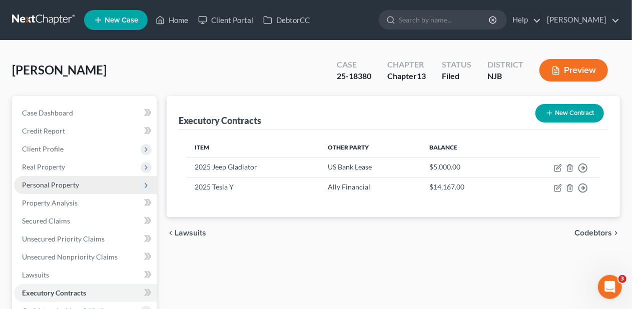
click at [74, 181] on span "Personal Property" at bounding box center [50, 185] width 57 height 9
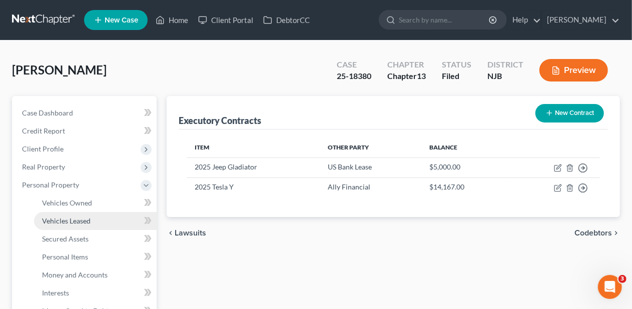
click at [88, 219] on span "Vehicles Leased" at bounding box center [66, 221] width 49 height 9
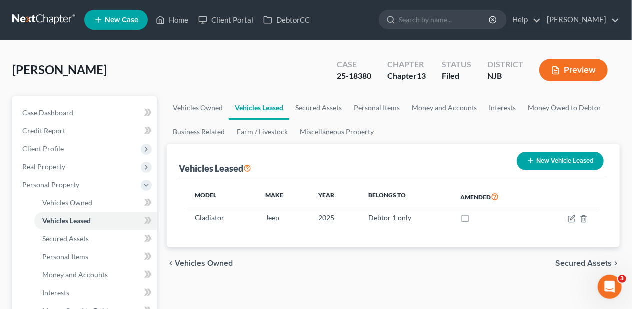
click at [551, 158] on button "New Vehicle Leased" at bounding box center [560, 161] width 87 height 19
select select "0"
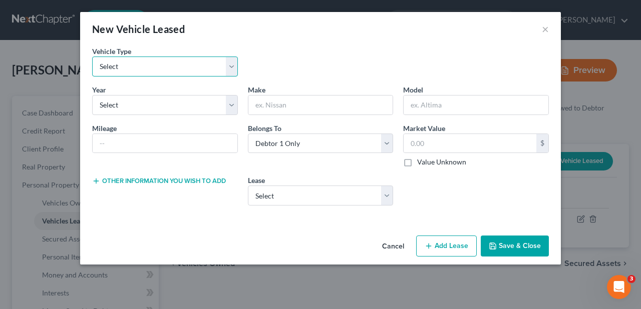
click at [232, 67] on select "Select Automobile Truck Trailer Watercraft Aircraft Motor Home Atv Other Vehicle" at bounding box center [165, 67] width 146 height 20
select select "0"
click at [92, 57] on select "Select Automobile Truck Trailer Watercraft Aircraft Motor Home Atv Other Vehicle" at bounding box center [165, 67] width 146 height 20
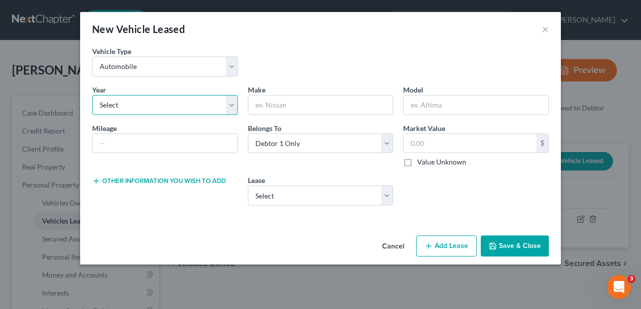
click at [231, 101] on select "Select 2026 2025 2024 2023 2022 2021 2020 2019 2018 2017 2016 2015 2014 2013 20…" at bounding box center [165, 105] width 146 height 20
select select "1"
click at [92, 95] on select "Select 2026 2025 2024 2023 2022 2021 2020 2019 2018 2017 2016 2015 2014 2013 20…" at bounding box center [165, 105] width 146 height 20
click at [263, 105] on input "text" at bounding box center [320, 105] width 145 height 19
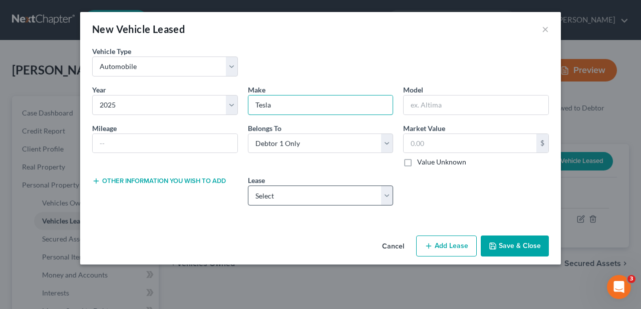
type input "Tesla"
click at [387, 194] on select "Select 2025 Tesla Y" at bounding box center [321, 196] width 146 height 20
select select "0"
select select "1"
select select "24"
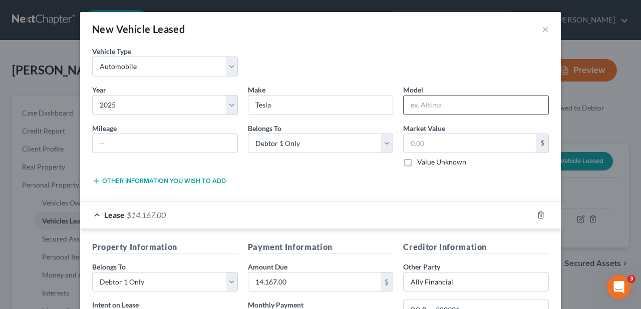
click at [414, 98] on input "text" at bounding box center [475, 105] width 145 height 19
type input "Y"
click at [417, 157] on label "Value Unknown" at bounding box center [441, 162] width 49 height 10
click at [421, 157] on input "Value Unknown" at bounding box center [424, 160] width 7 height 7
checkbox input "true"
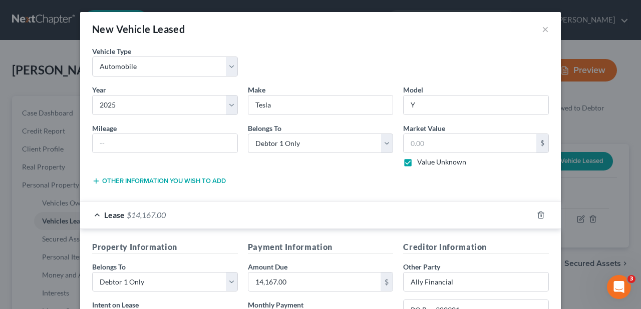
type input "0.00"
click at [310, 187] on div "Other information you wish to add Lease Select" at bounding box center [320, 184] width 467 height 18
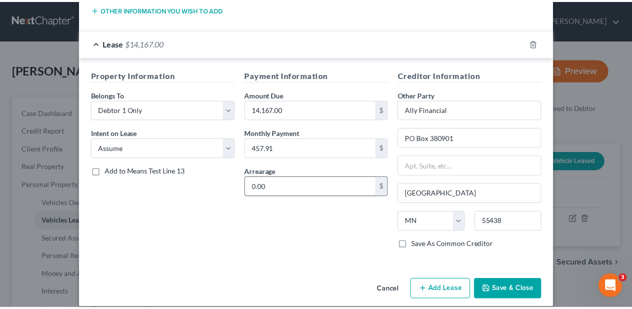
scroll to position [180, 0]
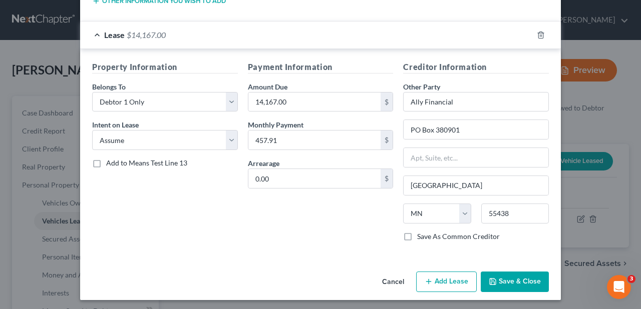
click at [512, 280] on button "Save & Close" at bounding box center [515, 282] width 68 height 21
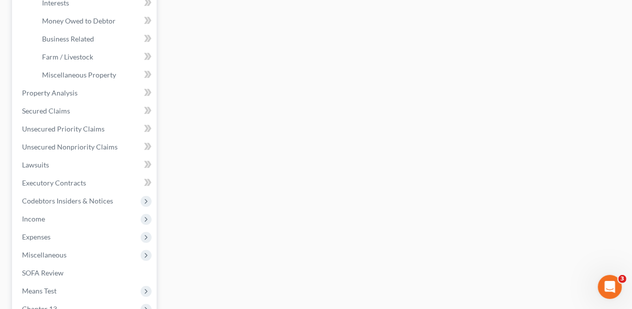
scroll to position [300, 0]
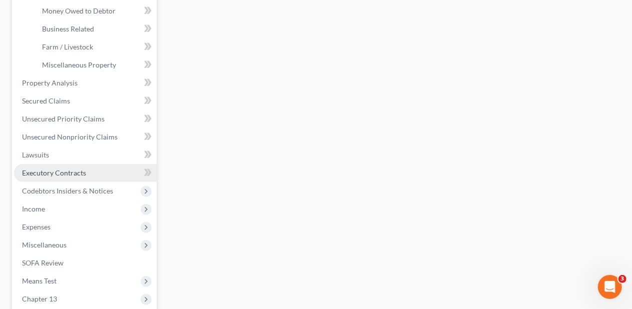
click at [64, 173] on span "Executory Contracts" at bounding box center [54, 173] width 64 height 9
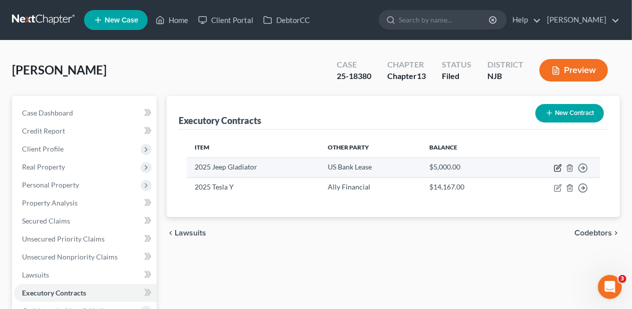
click at [560, 166] on icon "button" at bounding box center [558, 168] width 8 height 8
select select "3"
select select "26"
select select "0"
select select "1"
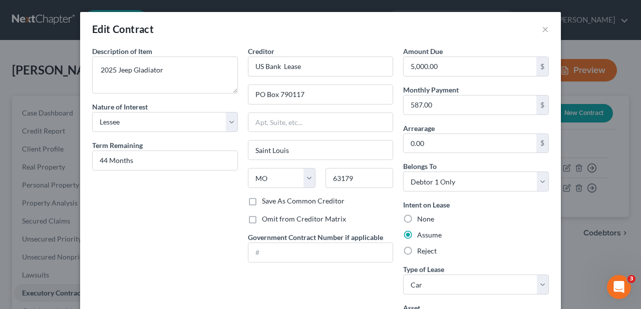
click at [198, 233] on div "Description of non-residential real property * Description of Item * 2025 Jeep …" at bounding box center [165, 193] width 156 height 295
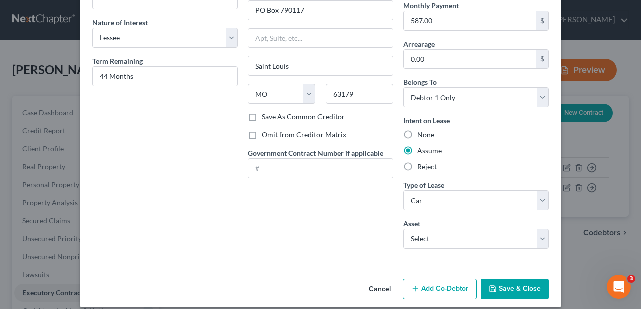
scroll to position [93, 0]
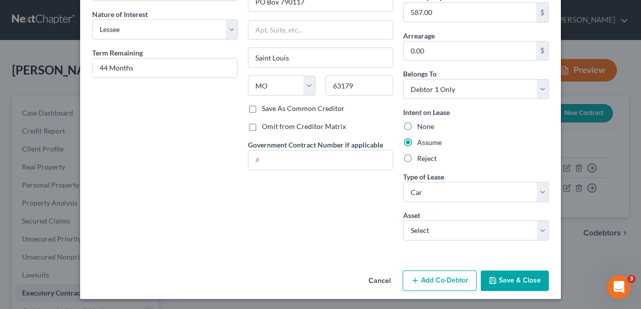
click at [527, 275] on button "Save & Close" at bounding box center [515, 281] width 68 height 21
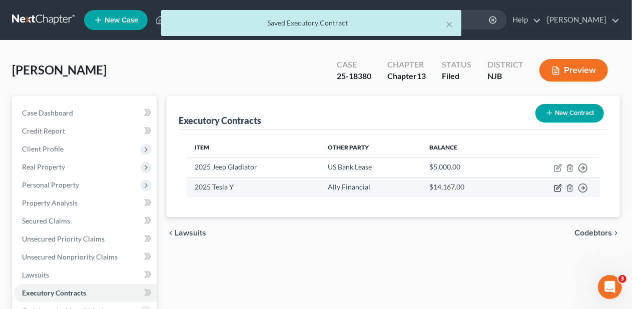
click at [559, 186] on icon "button" at bounding box center [559, 187] width 5 height 5
select select "3"
select select "24"
select select "0"
select select "1"
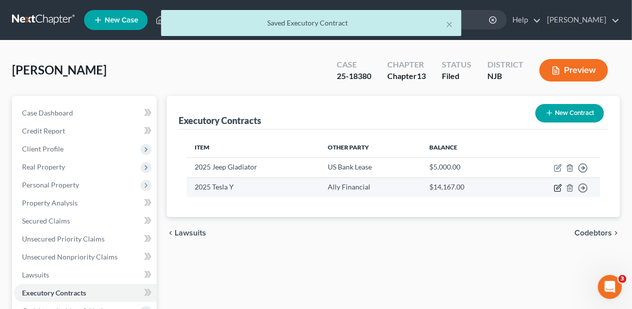
select select "1"
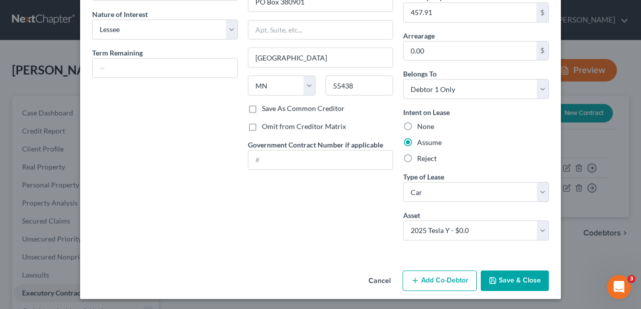
click at [516, 276] on button "Save & Close" at bounding box center [515, 281] width 68 height 21
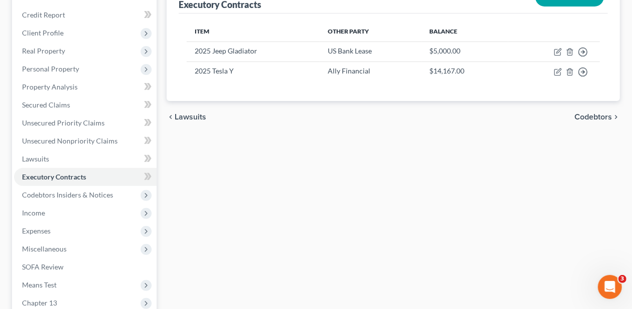
scroll to position [100, 0]
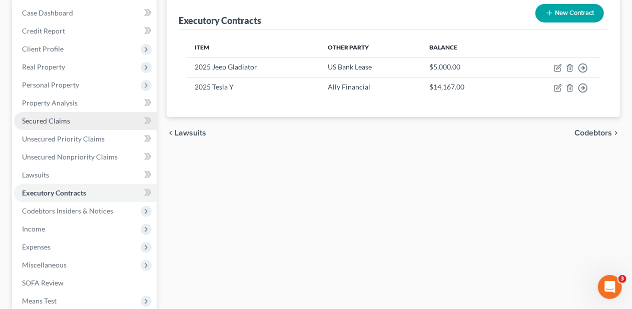
click at [80, 119] on link "Secured Claims" at bounding box center [85, 121] width 143 height 18
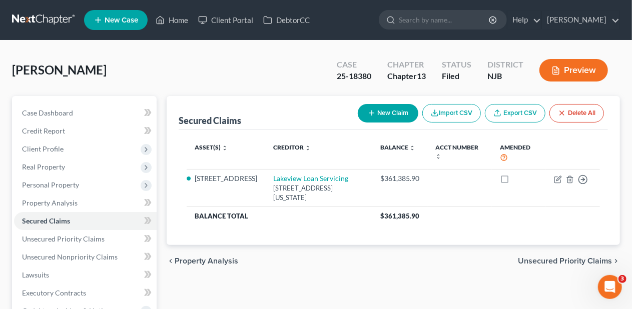
click at [385, 112] on button "New Claim" at bounding box center [388, 113] width 61 height 19
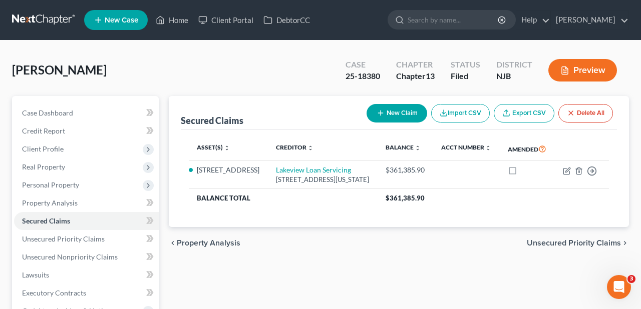
select select "0"
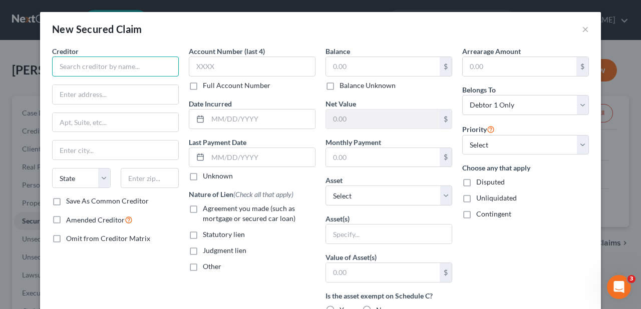
click at [87, 63] on input "text" at bounding box center [115, 67] width 127 height 20
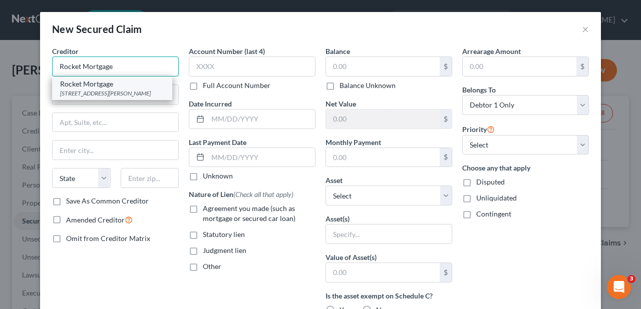
type input "Rocket Mortgage"
click at [94, 96] on div "[STREET_ADDRESS][PERSON_NAME]" at bounding box center [112, 93] width 104 height 9
type input "[STREET_ADDRESS][PERSON_NAME]"
type input "[GEOGRAPHIC_DATA]"
select select "23"
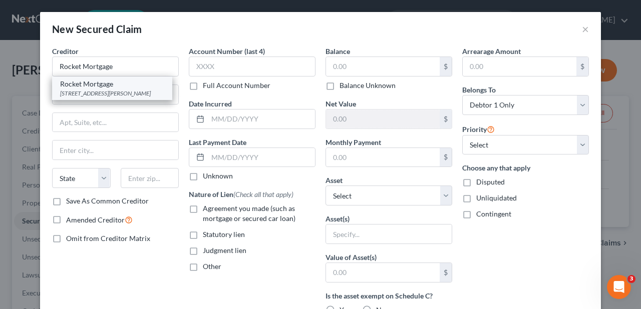
type input "48226"
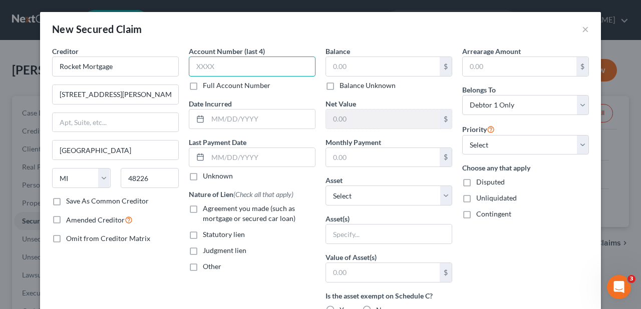
click at [189, 65] on input "text" at bounding box center [252, 67] width 127 height 20
type input "3174"
click at [203, 207] on label "Agreement you made (such as mortgage or secured car loan)" at bounding box center [259, 214] width 113 height 20
click at [207, 207] on input "Agreement you made (such as mortgage or secured car loan)" at bounding box center [210, 207] width 7 height 7
checkbox input "true"
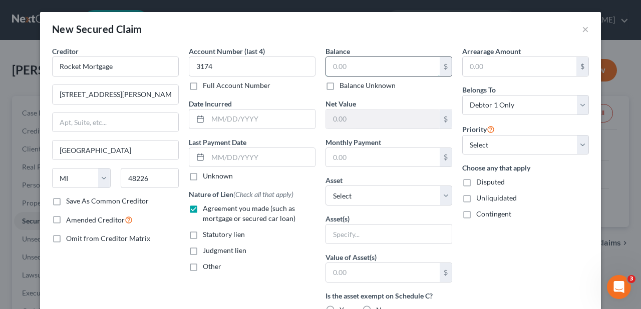
click at [328, 66] on input "text" at bounding box center [383, 66] width 114 height 19
type input "43,888.30"
click at [332, 153] on input "text" at bounding box center [383, 157] width 114 height 19
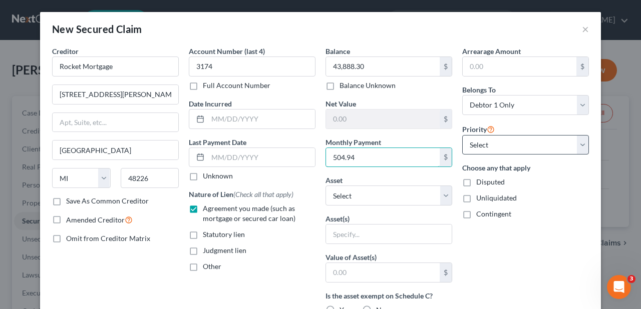
type input "504.94"
click at [575, 144] on select "Select 1st 2nd 3rd 4th 5th 6th 7th 8th 9th 10th 11th 12th 13th 14th 15th 16th 1…" at bounding box center [525, 145] width 127 height 20
select select "1"
click at [462, 135] on select "Select 1st 2nd 3rd 4th 5th 6th 7th 8th 9th 10th 11th 12th 13th 14th 15th 16th 1…" at bounding box center [525, 145] width 127 height 20
click at [516, 249] on div "Arrearage Amount $ Belongs To * Select Debtor 1 Only Debtor 2 Only Debtor 1 And…" at bounding box center [525, 269] width 137 height 446
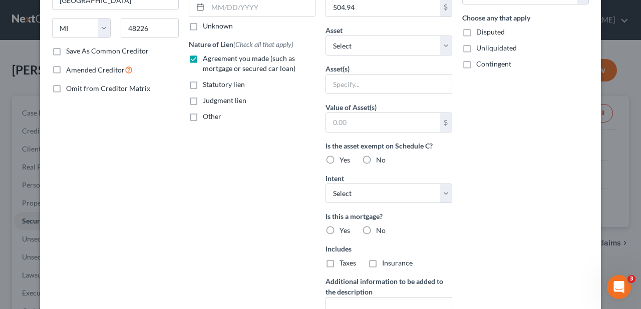
scroll to position [200, 0]
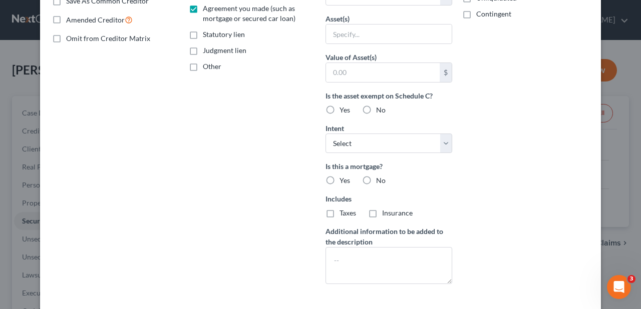
drag, startPoint x: 326, startPoint y: 108, endPoint x: 292, endPoint y: 110, distance: 33.6
click at [339, 108] on label "Yes" at bounding box center [344, 110] width 11 height 10
click at [343, 108] on input "Yes" at bounding box center [346, 108] width 7 height 7
radio input "true"
click at [437, 140] on select "Select Surrender Redeem Reaffirm Avoid Other" at bounding box center [388, 144] width 127 height 20
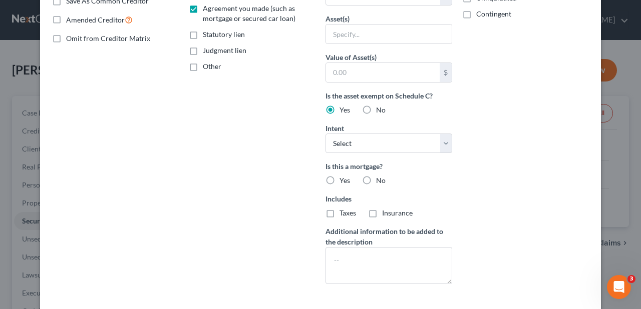
click at [277, 124] on div "Account Number (last 4) 3174 Full Account Number Date Incurred Last Payment Dat…" at bounding box center [252, 69] width 137 height 446
click at [339, 180] on label "Yes" at bounding box center [344, 181] width 11 height 10
click at [343, 180] on input "Yes" at bounding box center [346, 179] width 7 height 7
radio input "true"
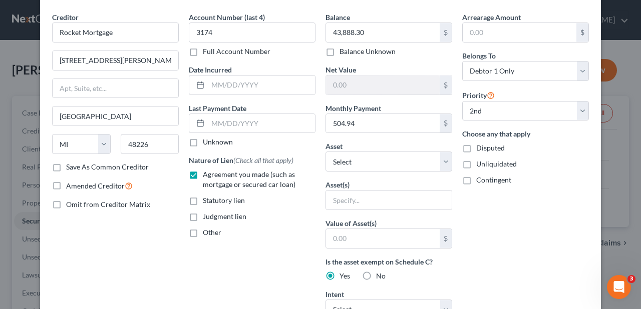
scroll to position [50, 0]
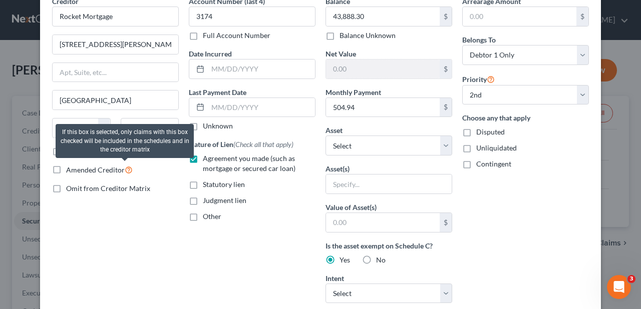
click at [125, 166] on icon at bounding box center [129, 170] width 8 height 10
click at [77, 166] on input "Amended Creditor" at bounding box center [73, 167] width 7 height 7
checkbox input "true"
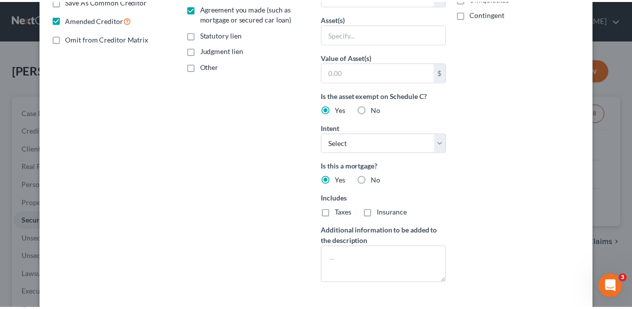
scroll to position [243, 0]
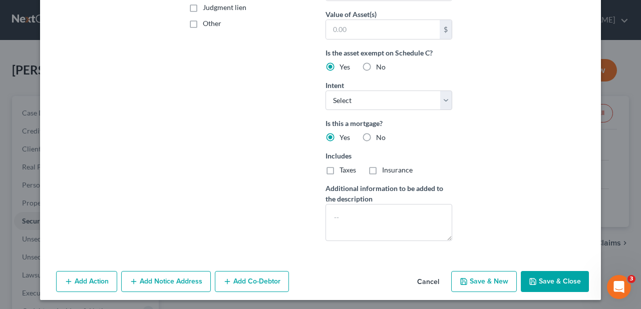
click at [558, 278] on button "Save & Close" at bounding box center [555, 281] width 68 height 21
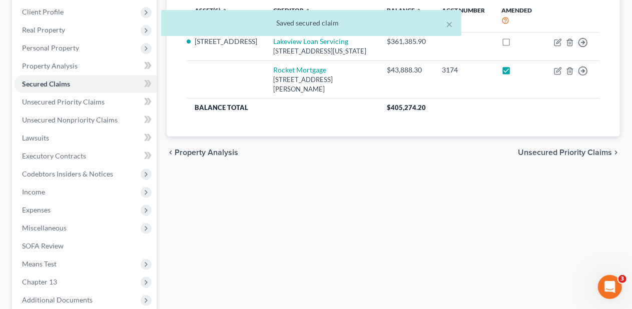
scroll to position [150, 0]
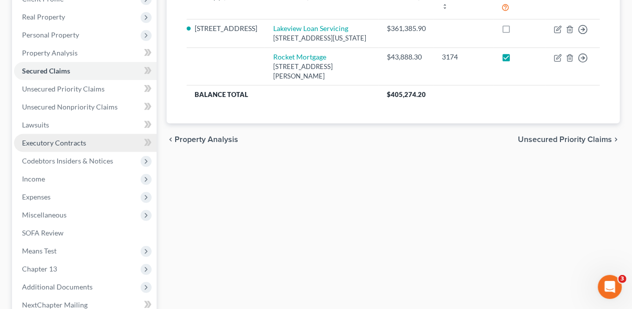
click at [98, 143] on link "Executory Contracts" at bounding box center [85, 143] width 143 height 18
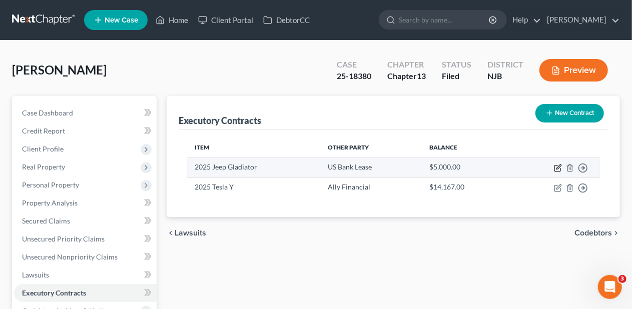
click at [558, 166] on icon "button" at bounding box center [559, 167] width 5 height 5
select select "3"
select select "26"
select select "0"
select select "1"
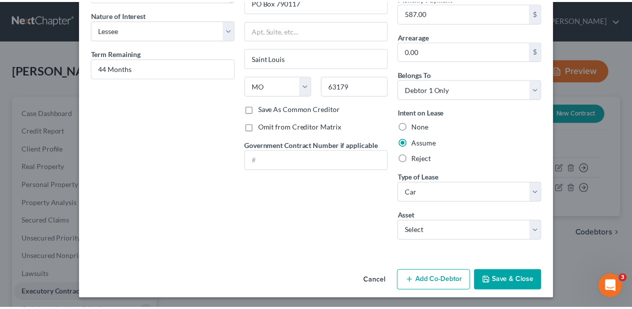
scroll to position [93, 0]
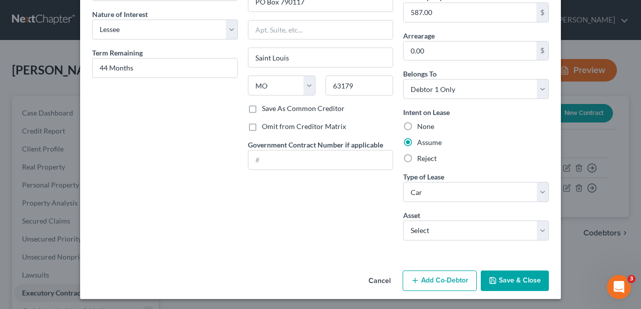
click at [505, 272] on button "Save & Close" at bounding box center [515, 281] width 68 height 21
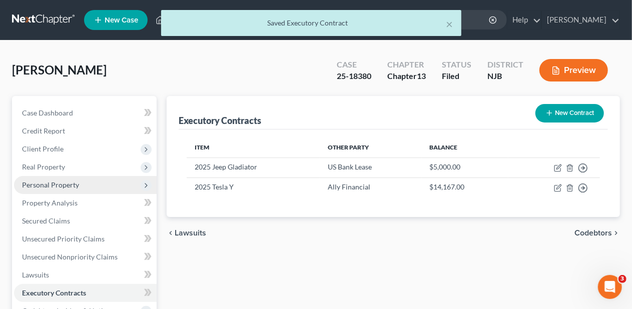
click at [71, 185] on span "Personal Property" at bounding box center [50, 185] width 57 height 9
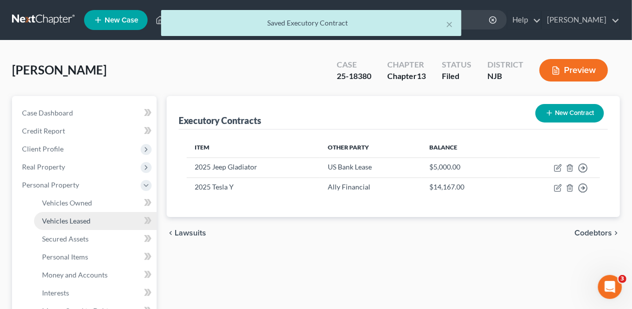
click at [85, 218] on span "Vehicles Leased" at bounding box center [66, 221] width 49 height 9
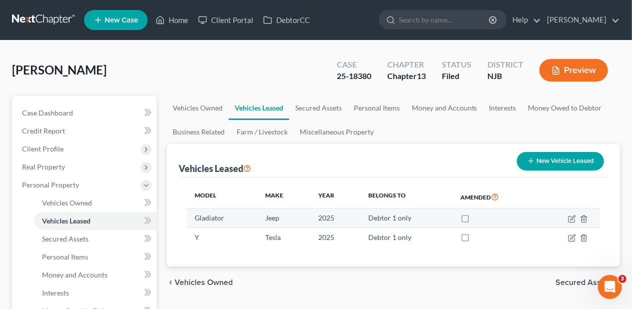
click at [475, 221] on label at bounding box center [475, 221] width 0 height 0
click at [479, 218] on input "checkbox" at bounding box center [482, 216] width 7 height 7
checkbox input "true"
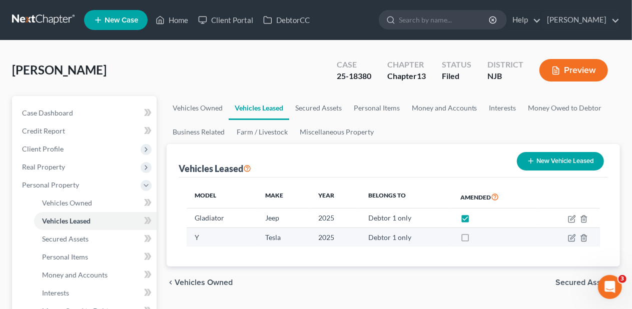
click at [475, 240] on label at bounding box center [475, 240] width 0 height 0
click at [479, 237] on input "checkbox" at bounding box center [482, 236] width 7 height 7
checkbox input "true"
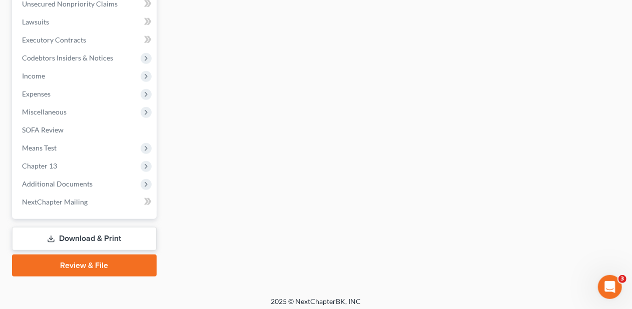
scroll to position [437, 0]
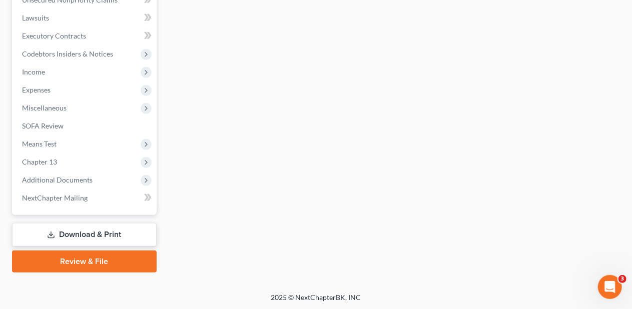
click at [84, 233] on link "Download & Print" at bounding box center [84, 235] width 145 height 24
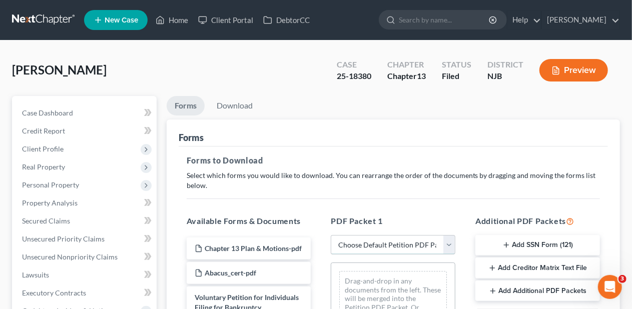
click at [449, 244] on select "Choose Default Petition PDF Packet Complete Bankruptcy Petition (all forms and …" at bounding box center [393, 245] width 125 height 20
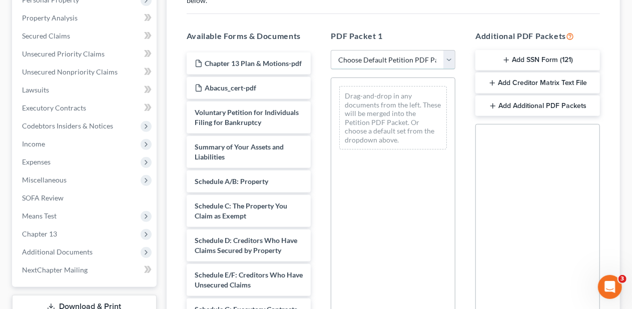
scroll to position [200, 0]
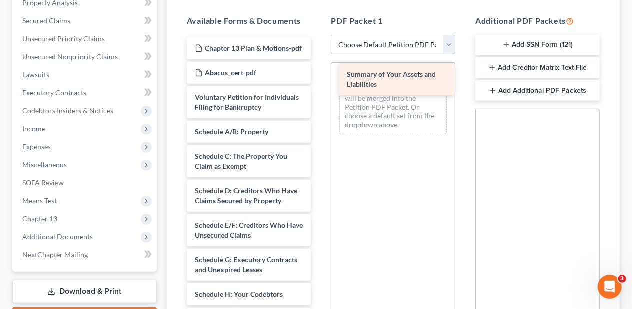
drag, startPoint x: 237, startPoint y: 154, endPoint x: 389, endPoint y: 77, distance: 170.4
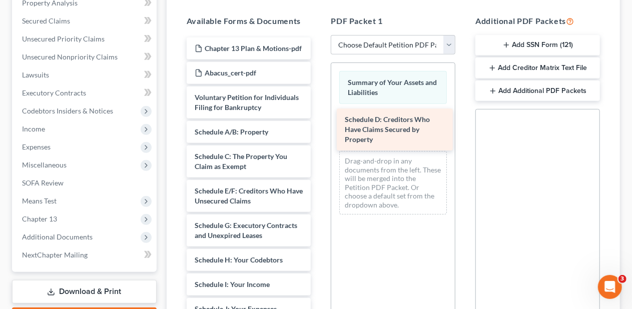
drag, startPoint x: 243, startPoint y: 212, endPoint x: 393, endPoint y: 122, distance: 175.4
click at [319, 122] on div "Schedule D: Creditors Who Have Claims Secured by Property Chapter 13 Plan & Mot…" at bounding box center [249, 300] width 141 height 525
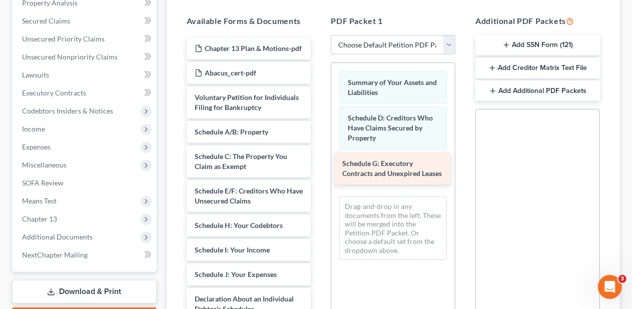
drag, startPoint x: 230, startPoint y: 255, endPoint x: 377, endPoint y: 174, distance: 168.5
click at [319, 174] on div "Schedule G: Executory Contracts and Unexpired Leases Chapter 13 Plan & Motions-…" at bounding box center [249, 283] width 141 height 490
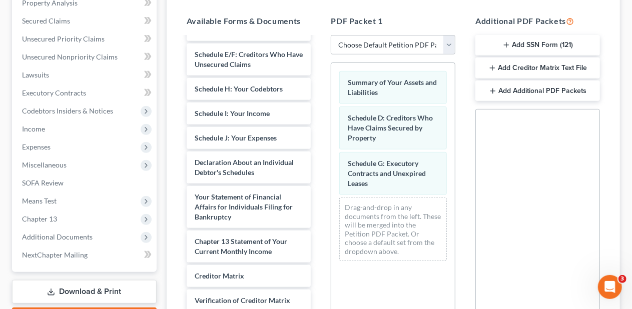
scroll to position [146, 0]
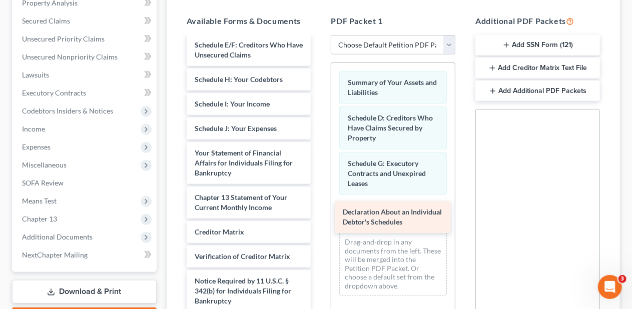
drag, startPoint x: 230, startPoint y: 171, endPoint x: 378, endPoint y: 211, distance: 153.5
click at [319, 211] on div "Declaration About an Individual Debtor's Schedules Chapter 13 Plan & Motions-pd…" at bounding box center [249, 119] width 141 height 456
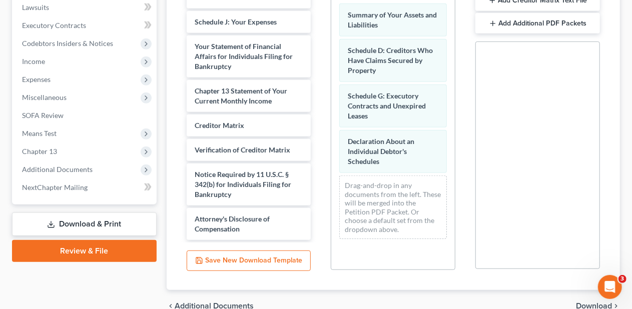
scroll to position [300, 0]
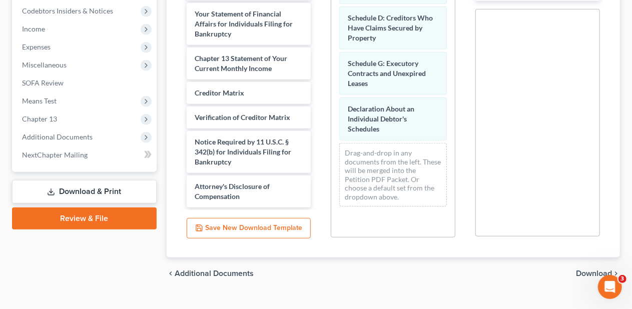
click at [585, 271] on span "Download" at bounding box center [594, 274] width 36 height 8
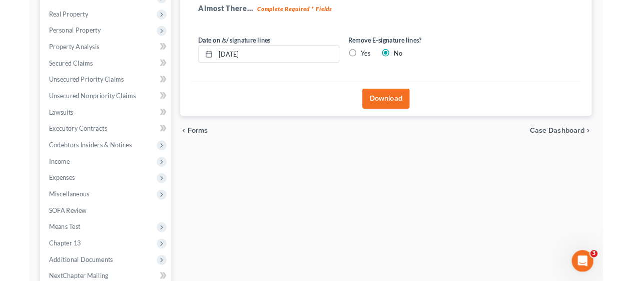
scroll to position [57, 0]
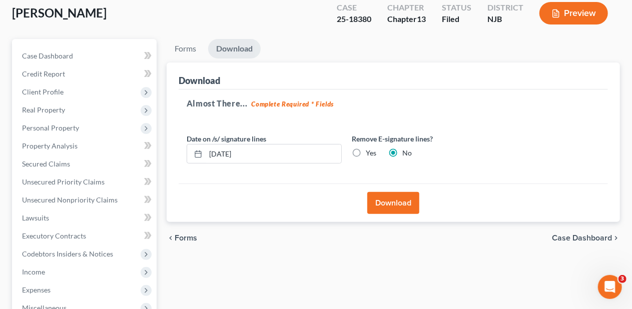
click at [392, 201] on button "Download" at bounding box center [393, 203] width 52 height 22
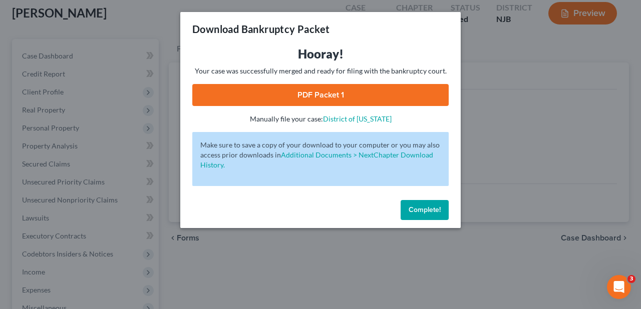
click at [322, 93] on link "PDF Packet 1" at bounding box center [320, 95] width 256 height 22
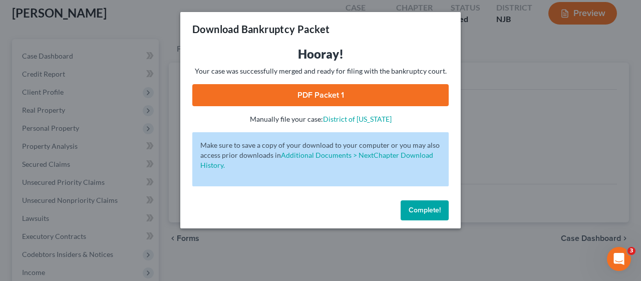
click at [429, 209] on span "Complete!" at bounding box center [424, 210] width 32 height 9
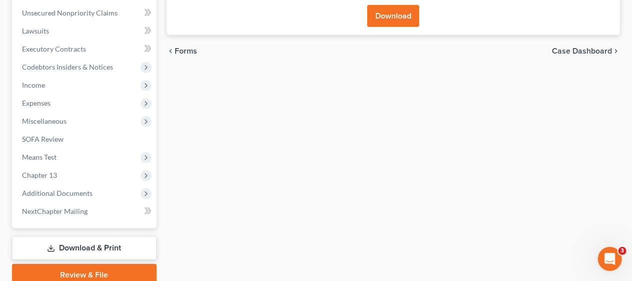
scroll to position [257, 0]
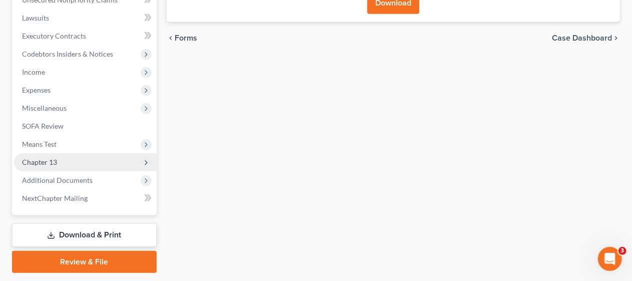
click at [100, 161] on span "Chapter 13" at bounding box center [85, 162] width 143 height 18
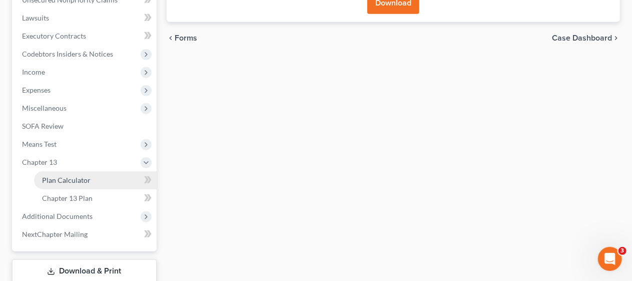
click at [100, 176] on link "Plan Calculator" at bounding box center [95, 180] width 123 height 18
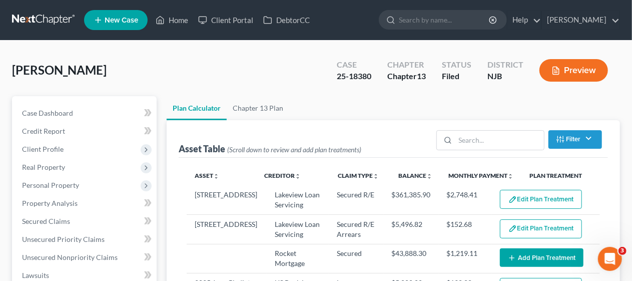
select select "35"
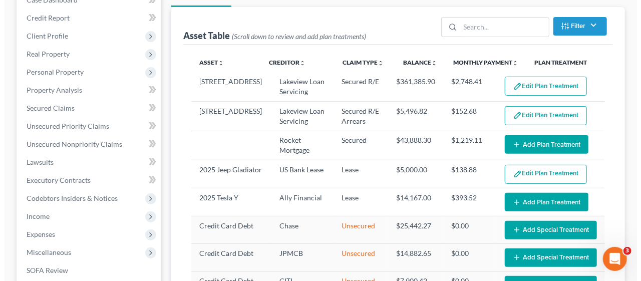
scroll to position [150, 0]
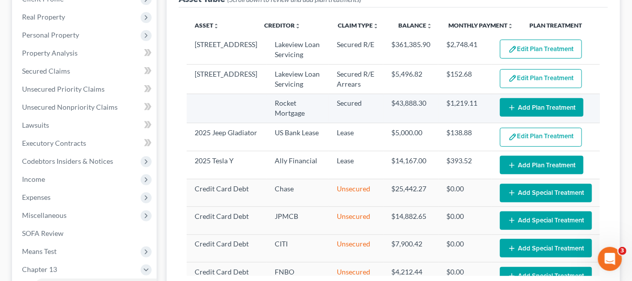
click at [541, 105] on button "Add Plan Treatment" at bounding box center [542, 107] width 84 height 19
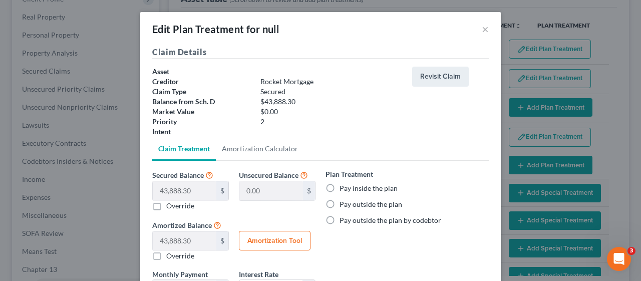
click at [339, 202] on label "Pay outside the plan" at bounding box center [370, 204] width 63 height 10
click at [343, 202] on input "Pay outside the plan" at bounding box center [346, 202] width 7 height 7
radio input "true"
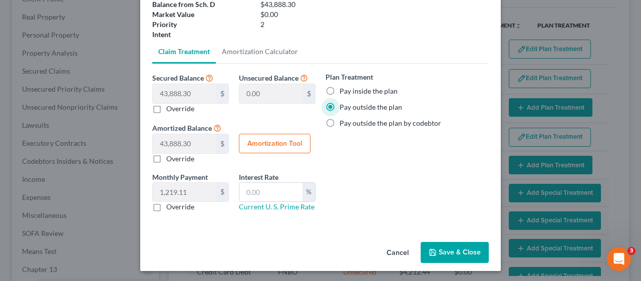
scroll to position [98, 0]
click at [449, 248] on button "Save & Close" at bounding box center [454, 251] width 68 height 21
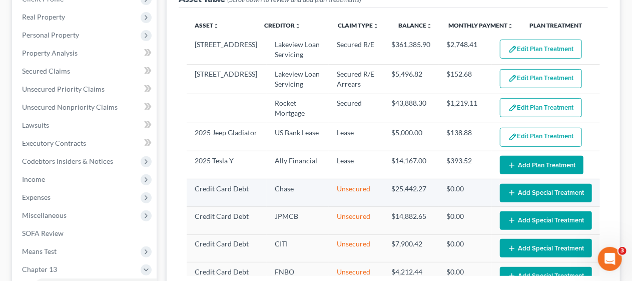
select select "35"
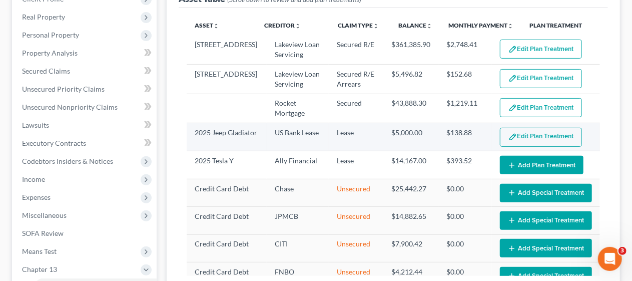
click at [519, 135] on button "Edit Plan Treatment" at bounding box center [541, 137] width 82 height 19
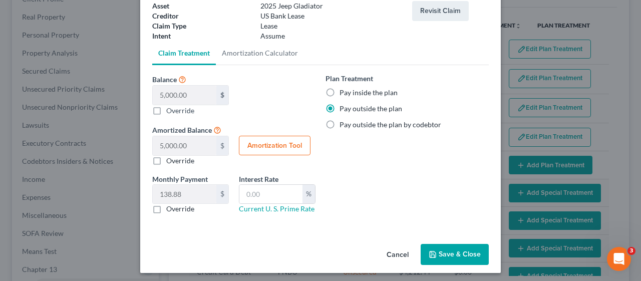
scroll to position [68, 0]
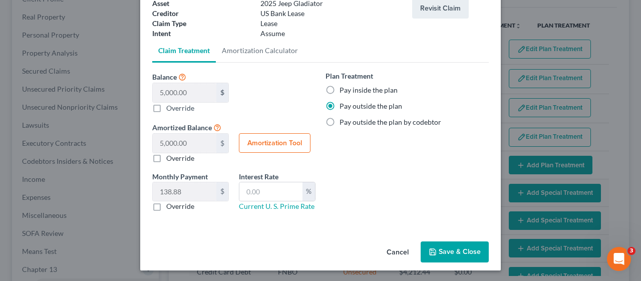
click at [447, 245] on button "Save & Close" at bounding box center [454, 251] width 68 height 21
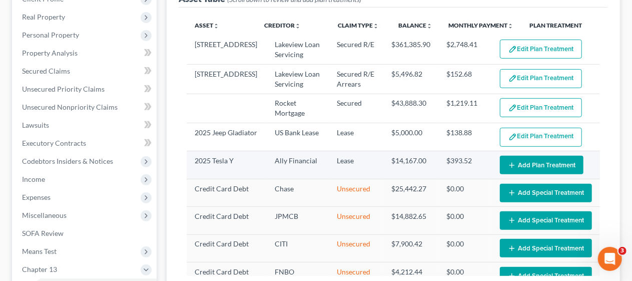
select select "35"
click at [517, 162] on button "Add Plan Treatment" at bounding box center [542, 165] width 84 height 19
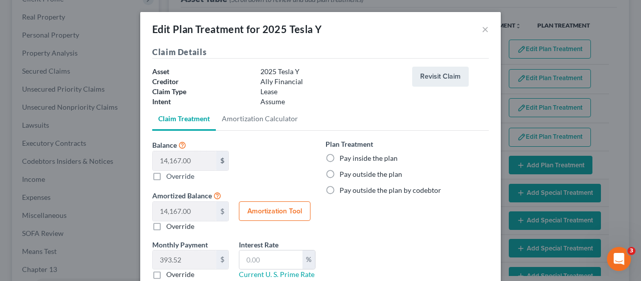
click at [339, 172] on label "Pay outside the plan" at bounding box center [370, 174] width 63 height 10
click at [343, 172] on input "Pay outside the plan" at bounding box center [346, 172] width 7 height 7
radio input "true"
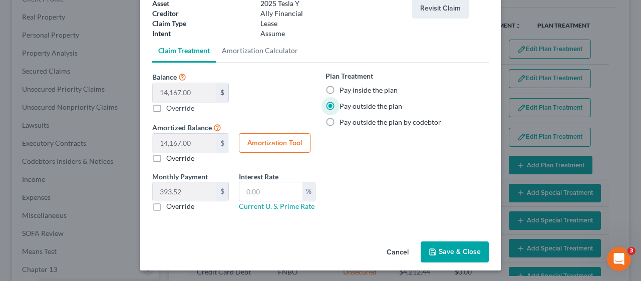
click at [449, 247] on button "Save & Close" at bounding box center [454, 251] width 68 height 21
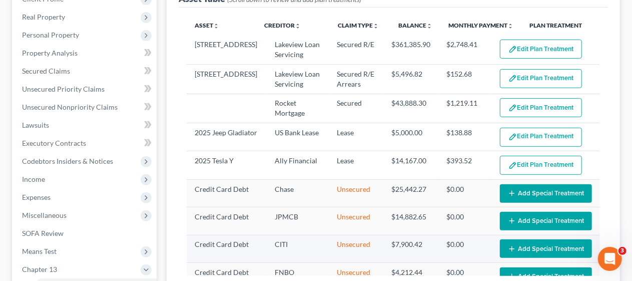
select select "35"
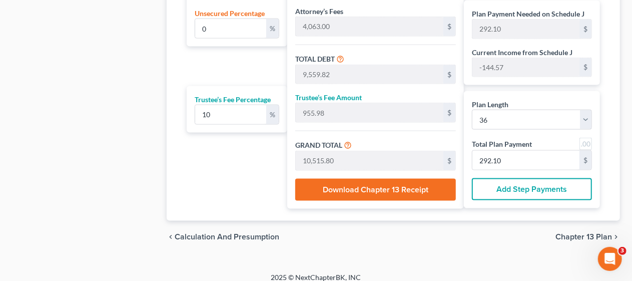
scroll to position [690, 0]
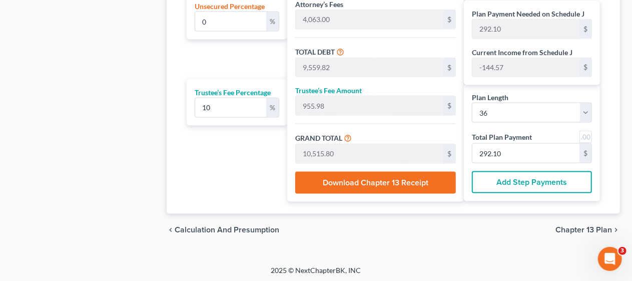
click at [568, 226] on span "Chapter 13 Plan" at bounding box center [584, 230] width 57 height 8
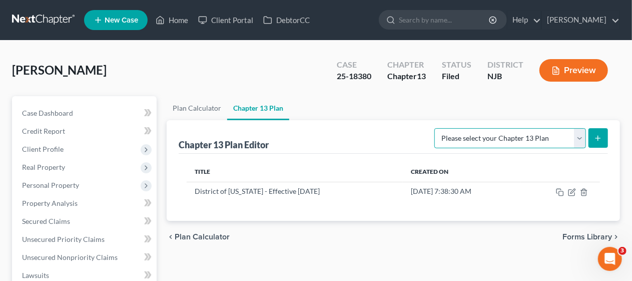
click at [579, 137] on select "Please select your Chapter 13 Plan District of [US_STATE] - Effective [DATE] Di…" at bounding box center [510, 138] width 152 height 20
select select "0"
click at [434, 128] on select "Please select your Chapter 13 Plan District of [US_STATE] - Effective [DATE] Di…" at bounding box center [510, 138] width 152 height 20
click at [598, 138] on icon "submit" at bounding box center [598, 138] width 8 height 8
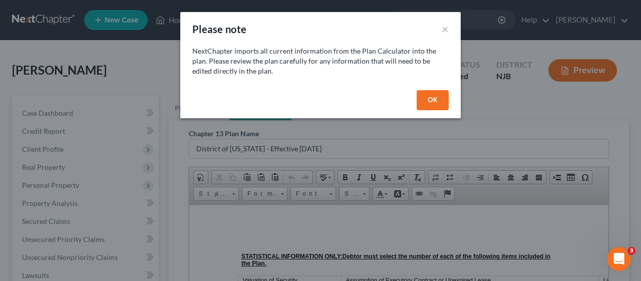
click at [426, 97] on button "OK" at bounding box center [432, 100] width 32 height 20
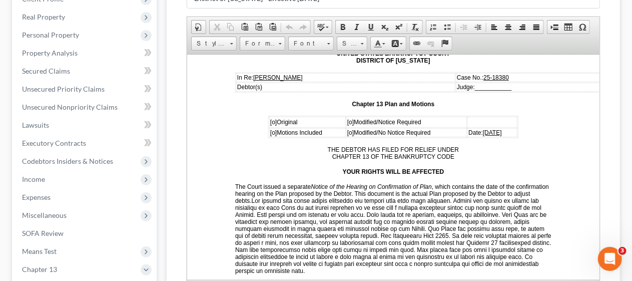
scroll to position [150, 0]
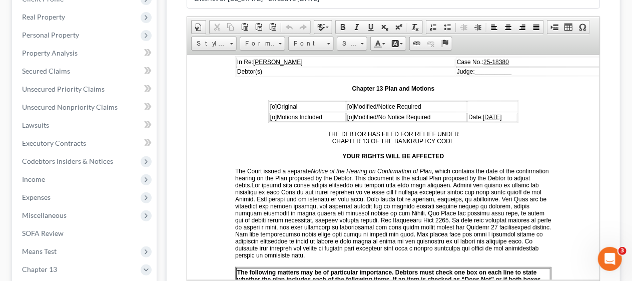
click at [347, 103] on span "[o]" at bounding box center [350, 106] width 7 height 7
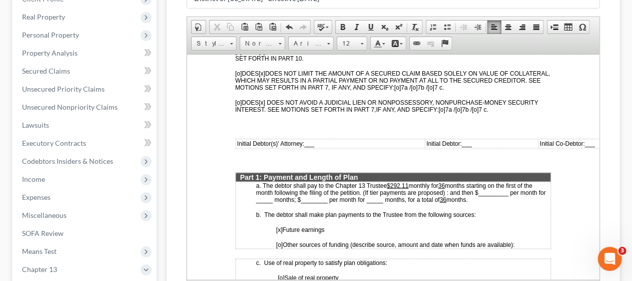
scroll to position [451, 0]
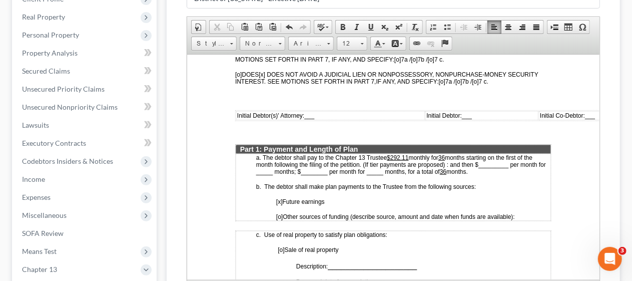
click at [306, 112] on span "___" at bounding box center [309, 115] width 10 height 7
click at [475, 112] on span "___" at bounding box center [480, 115] width 10 height 7
click at [407, 154] on u "$292.11" at bounding box center [397, 157] width 22 height 7
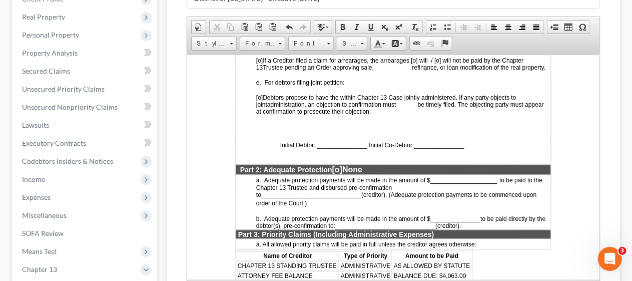
scroll to position [801, 0]
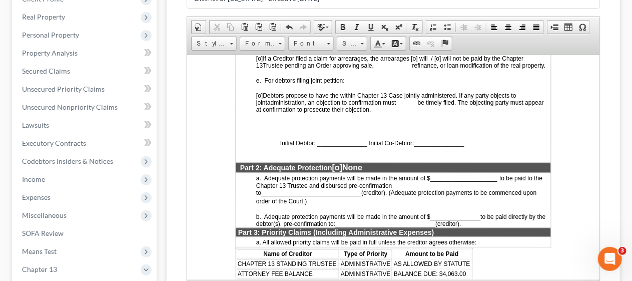
click at [320, 140] on span "Initial Debtor: _______________ Initial Co-Debtor:" at bounding box center [347, 142] width 134 height 7
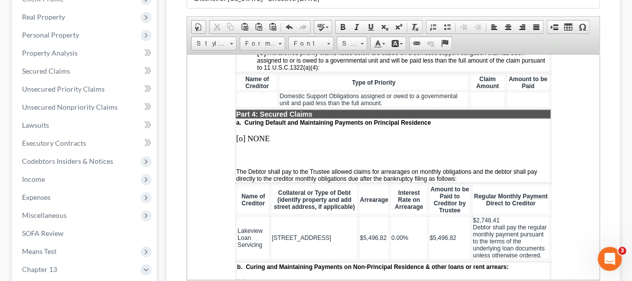
scroll to position [1101, 0]
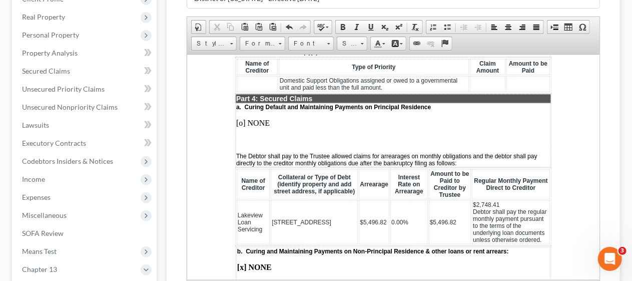
click at [272, 118] on p "[o] NONE" at bounding box center [393, 122] width 314 height 9
click at [242, 119] on p "[o]" at bounding box center [393, 122] width 314 height 9
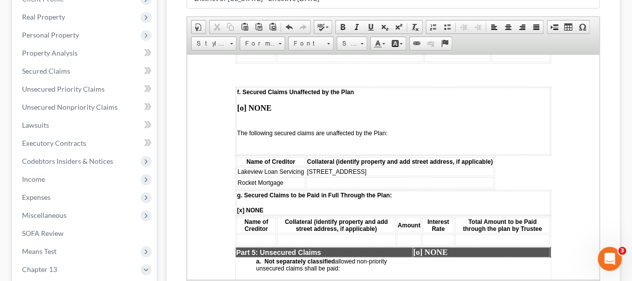
scroll to position [1802, 0]
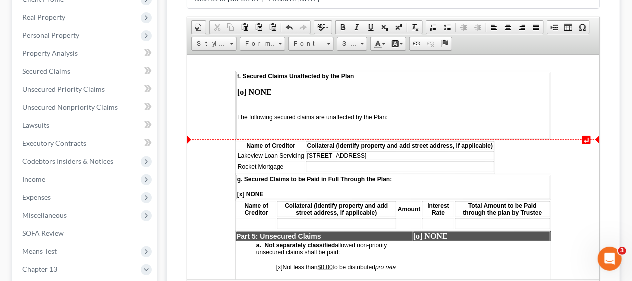
click at [367, 153] on td "[STREET_ADDRESS]" at bounding box center [400, 155] width 188 height 9
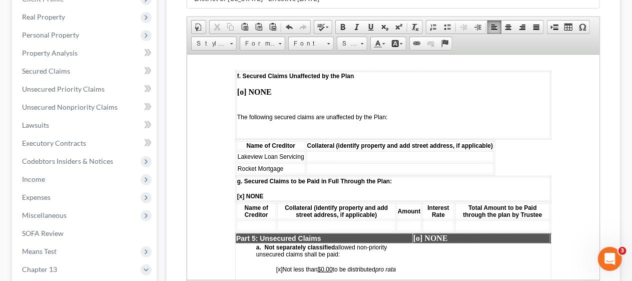
click at [301, 154] on span "Lakeview Loan Servicing" at bounding box center [270, 156] width 67 height 7
click at [304, 166] on td at bounding box center [382, 168] width 188 height 11
click at [347, 165] on td "86 Wood Duck" at bounding box center [382, 168] width 188 height 11
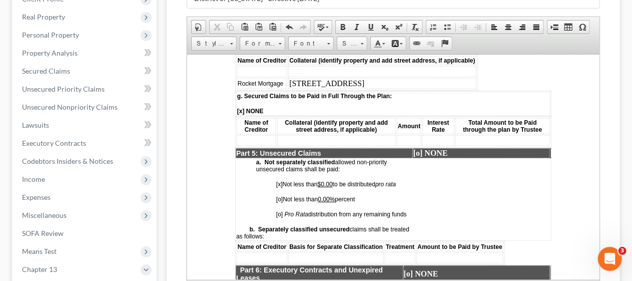
scroll to position [1952, 0]
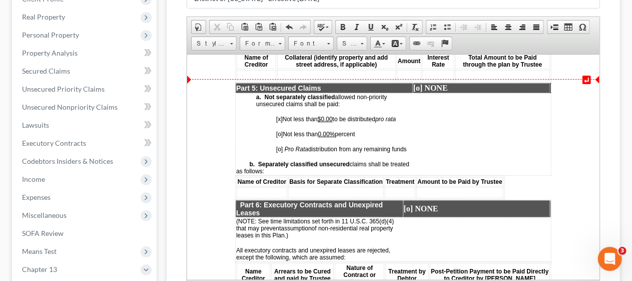
click at [448, 83] on p "[o] NONE" at bounding box center [481, 87] width 136 height 9
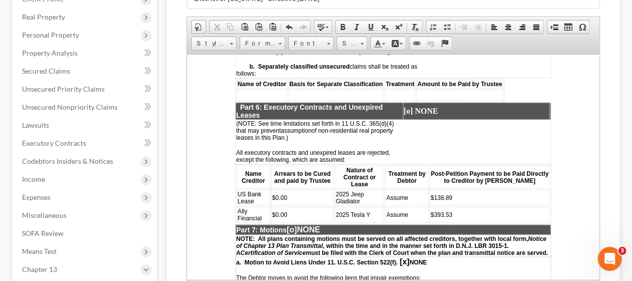
scroll to position [2052, 0]
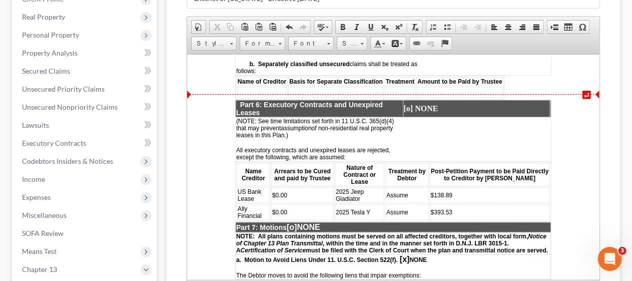
click at [435, 104] on p "[o] NONE" at bounding box center [476, 108] width 146 height 9
click at [410, 104] on strong "[o]" at bounding box center [412, 108] width 10 height 9
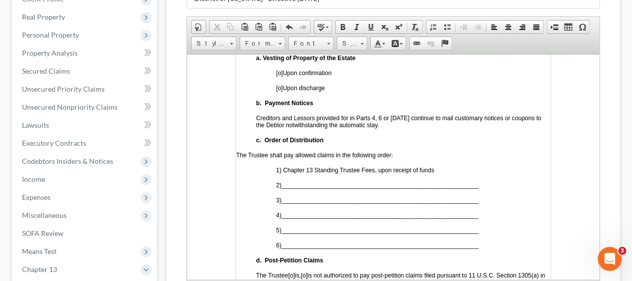
scroll to position [2603, 0]
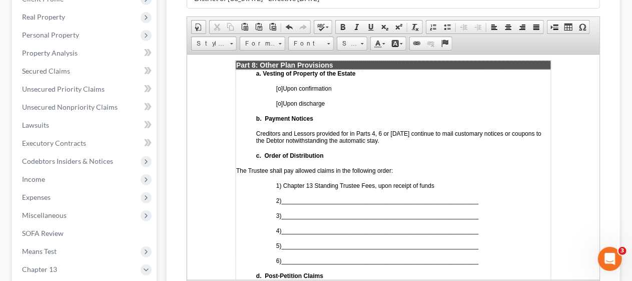
click at [280, 85] on span "[o]" at bounding box center [279, 88] width 7 height 7
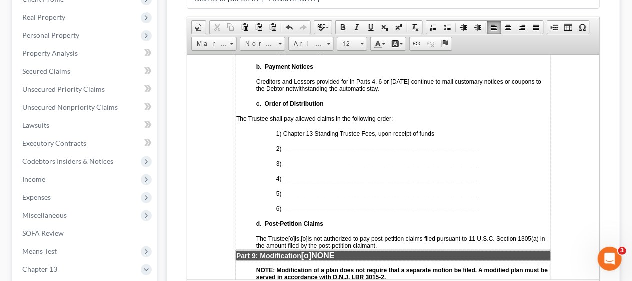
scroll to position [2703, 0]
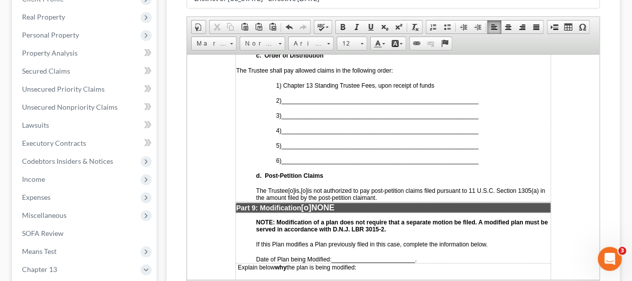
click at [298, 97] on span "___________________________________________________________" at bounding box center [379, 100] width 197 height 7
click at [298, 112] on span "___________________________________________________________" at bounding box center [379, 115] width 197 height 7
click at [296, 127] on span "___________________________________________________________" at bounding box center [379, 130] width 197 height 7
click at [299, 142] on span "___________________________________________________________" at bounding box center [379, 145] width 197 height 7
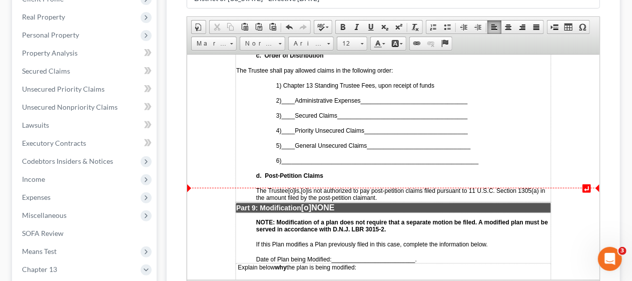
click at [307, 187] on span "[o]" at bounding box center [303, 190] width 7 height 7
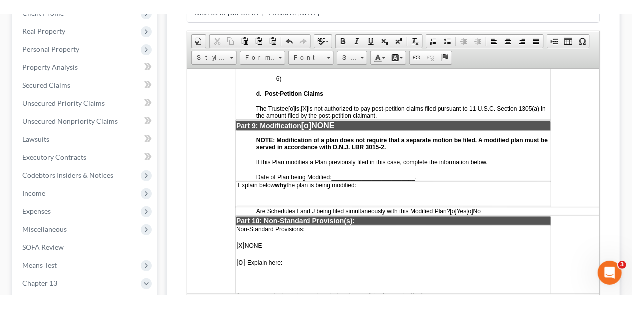
scroll to position [2803, 0]
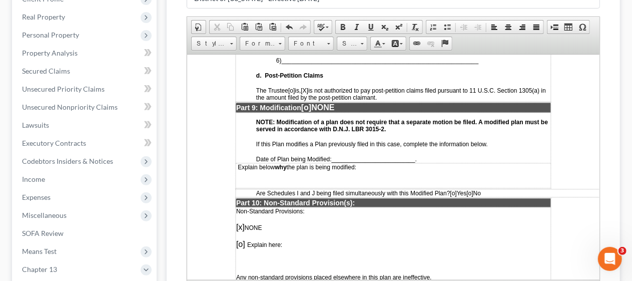
click at [343, 113] on p at bounding box center [393, 116] width 314 height 6
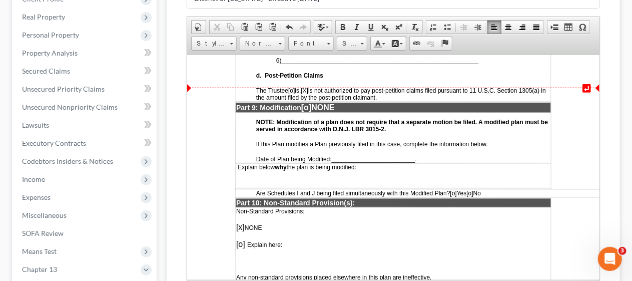
click at [343, 103] on p "Part 9: Modification [o] NONE" at bounding box center [393, 107] width 314 height 9
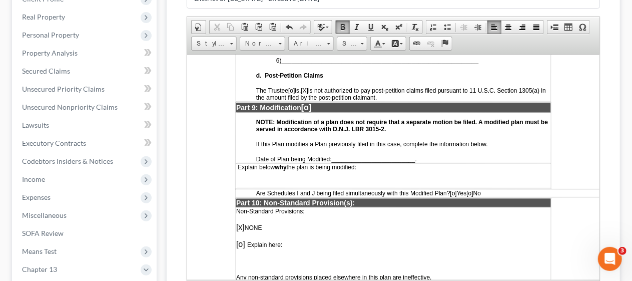
click at [311, 103] on span "[o]" at bounding box center [306, 107] width 10 height 9
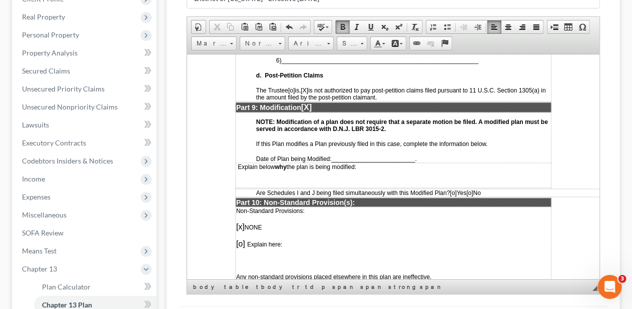
click at [338, 155] on span "_________________________" at bounding box center [373, 158] width 84 height 7
click at [253, 163] on td "Explain below why the plan is being modified:" at bounding box center [393, 175] width 316 height 25
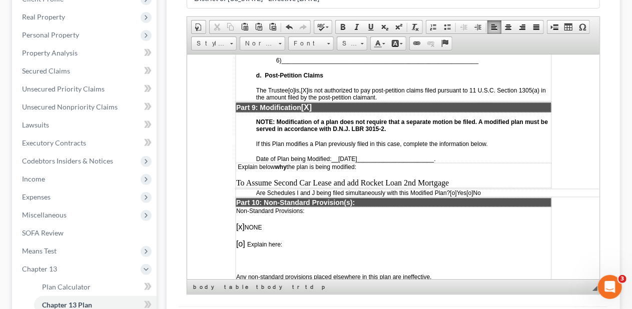
click at [473, 189] on span "[o]" at bounding box center [469, 192] width 7 height 7
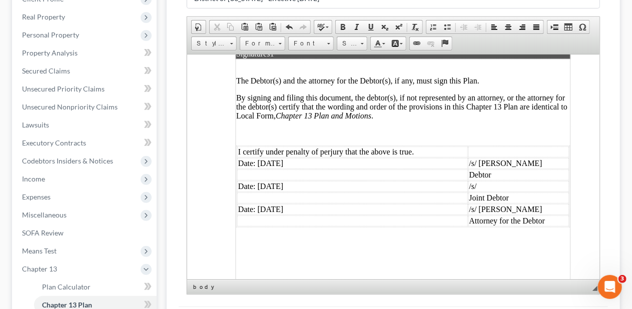
scroll to position [3103, 0]
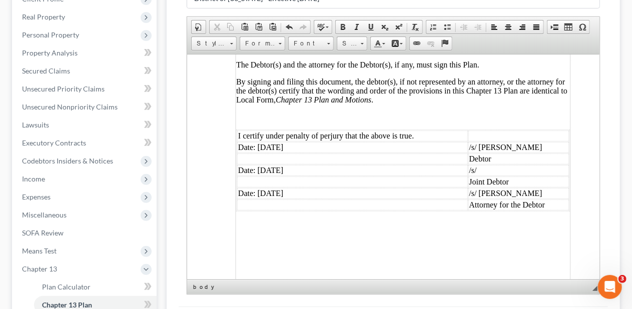
click at [312, 165] on td "Date: [DATE]" at bounding box center [352, 170] width 231 height 11
click at [486, 165] on td "/s/" at bounding box center [518, 170] width 101 height 11
click at [508, 176] on td "Joint Debtor" at bounding box center [518, 181] width 101 height 11
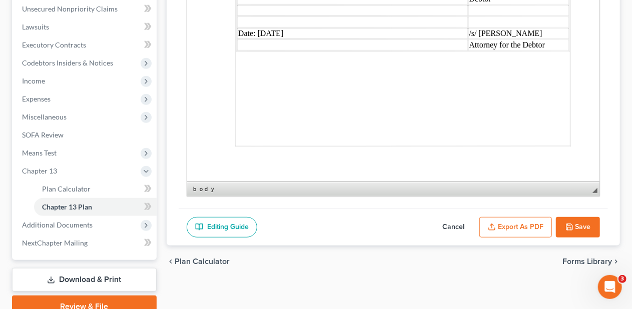
scroll to position [250, 0]
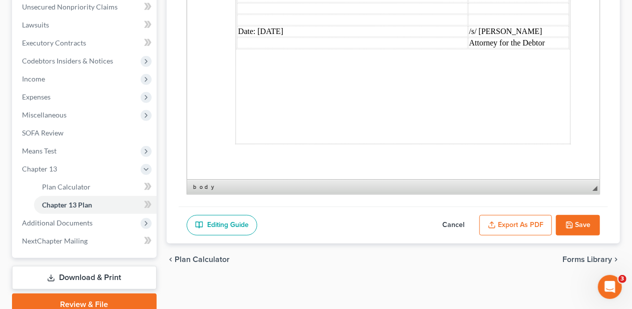
click at [584, 221] on button "Save" at bounding box center [578, 225] width 44 height 21
select select "0"
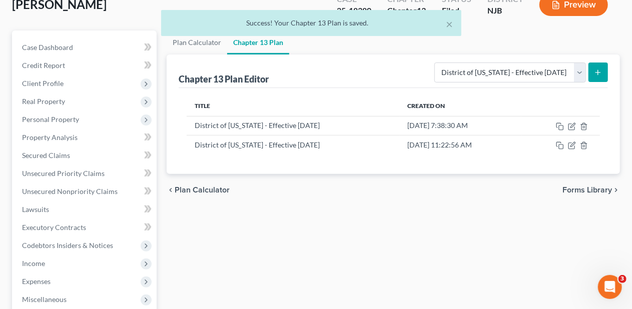
scroll to position [50, 0]
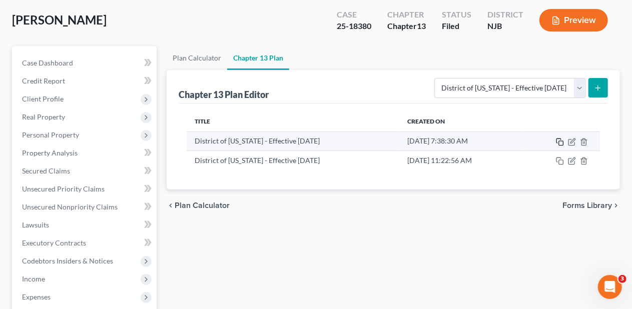
click at [561, 139] on icon "button" at bounding box center [559, 141] width 5 height 5
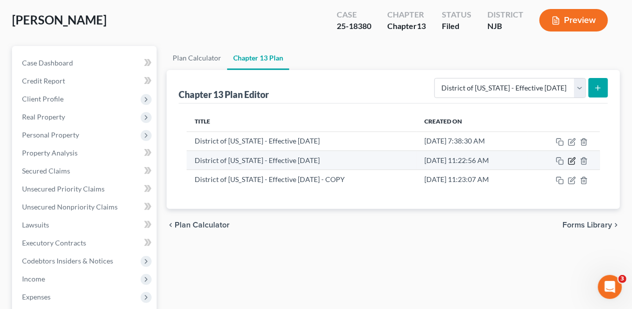
click at [572, 160] on icon "button" at bounding box center [573, 160] width 5 height 5
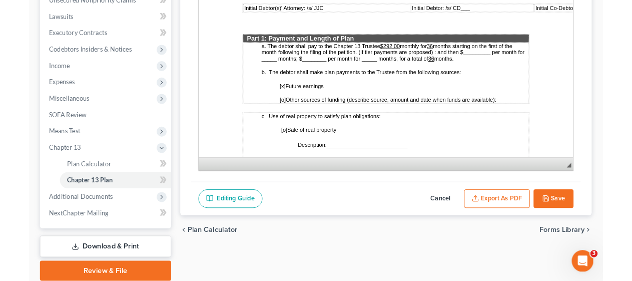
scroll to position [293, 0]
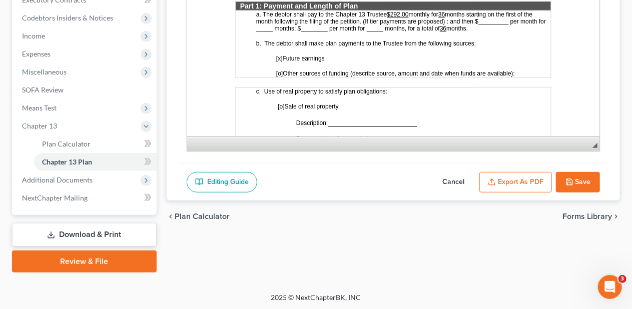
click at [507, 176] on button "Export as PDF" at bounding box center [516, 182] width 73 height 21
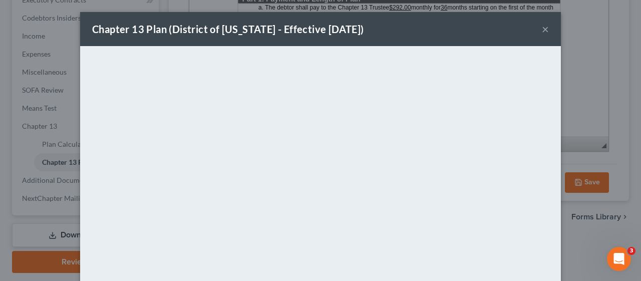
click at [542, 29] on button "×" at bounding box center [545, 29] width 7 height 12
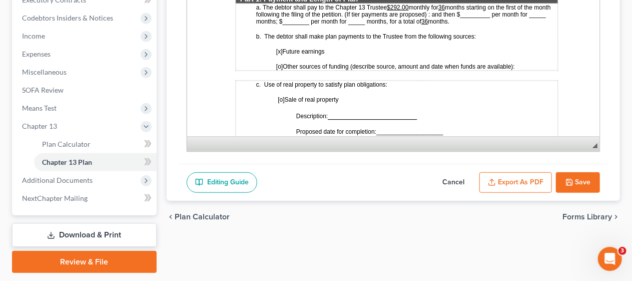
click at [589, 177] on button "Save" at bounding box center [578, 182] width 44 height 21
select select "0"
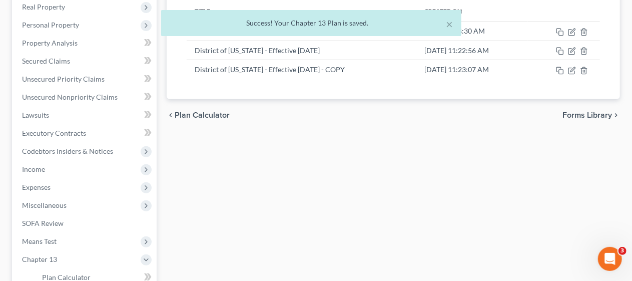
scroll to position [0, 0]
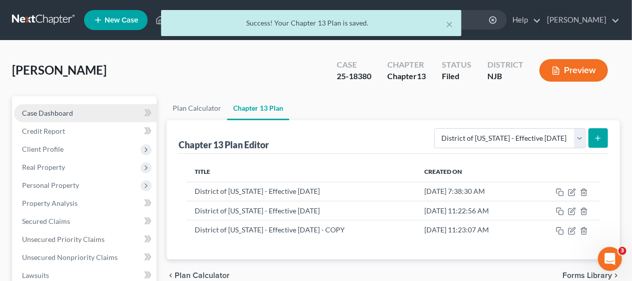
click at [82, 112] on link "Case Dashboard" at bounding box center [85, 113] width 143 height 18
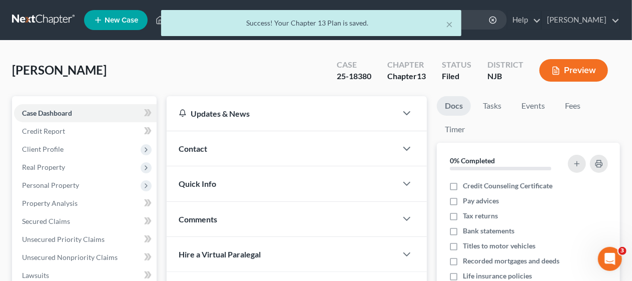
click at [186, 62] on div "[PERSON_NAME] Upgraded Case 25-18380 Chapter Chapter 13 Status [GEOGRAPHIC_DATA…" at bounding box center [316, 75] width 608 height 44
